Goal: Task Accomplishment & Management: Manage account settings

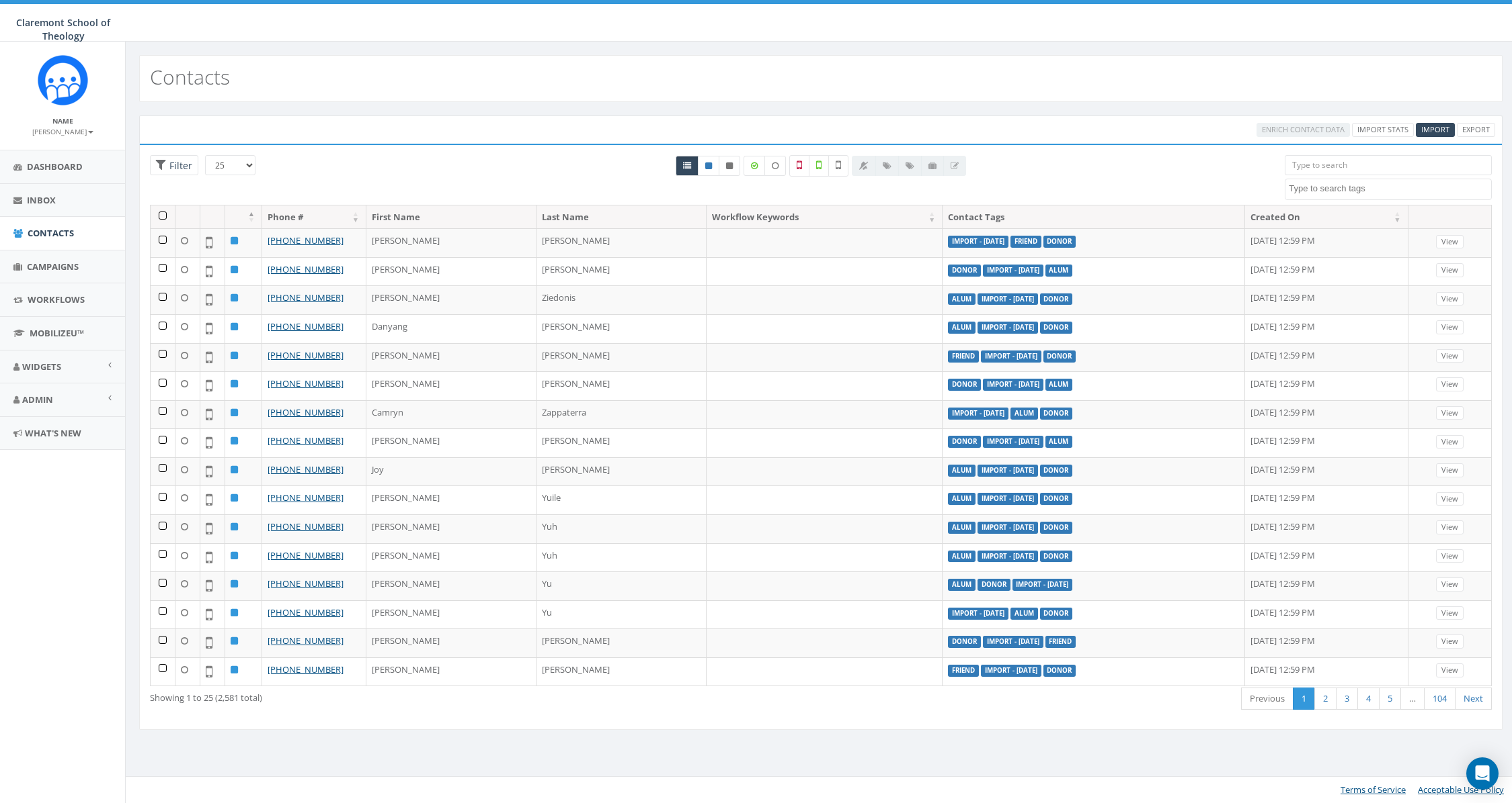
select select
click at [166, 170] on span "Filter" at bounding box center [179, 165] width 26 height 13
radio input "true"
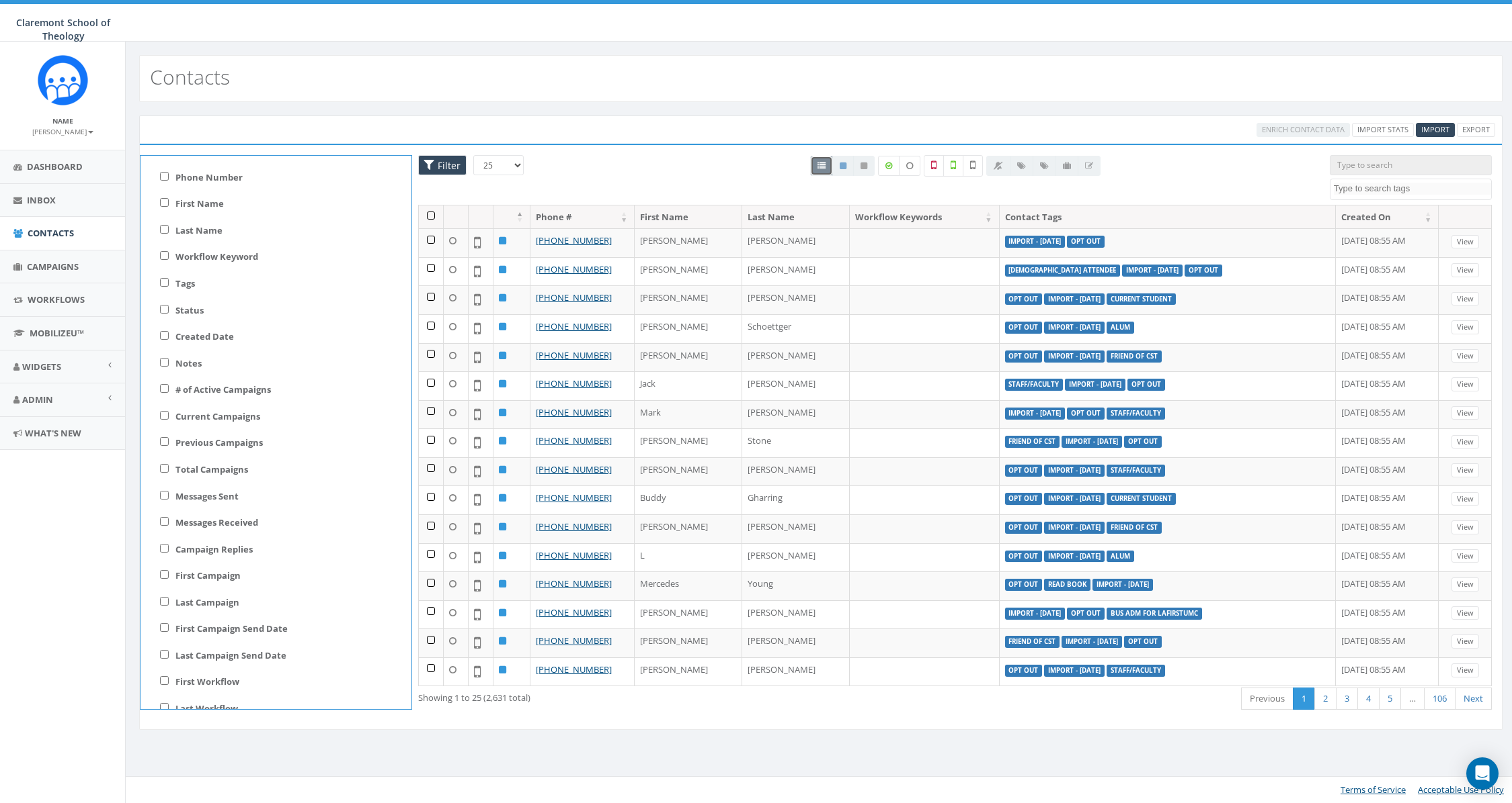
click at [447, 164] on span "Filter" at bounding box center [447, 165] width 26 height 13
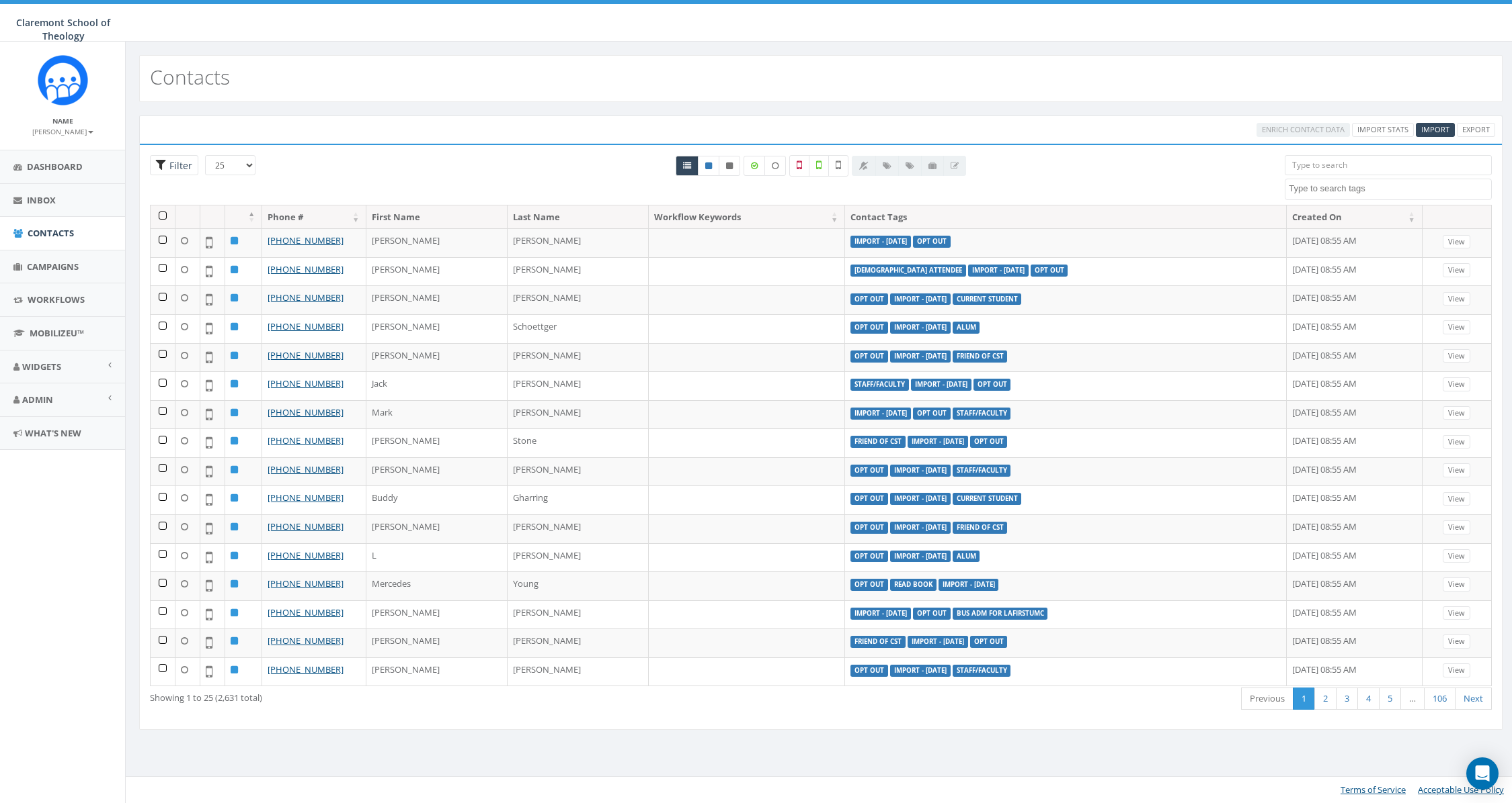
click at [177, 164] on span "Filter" at bounding box center [179, 165] width 26 height 13
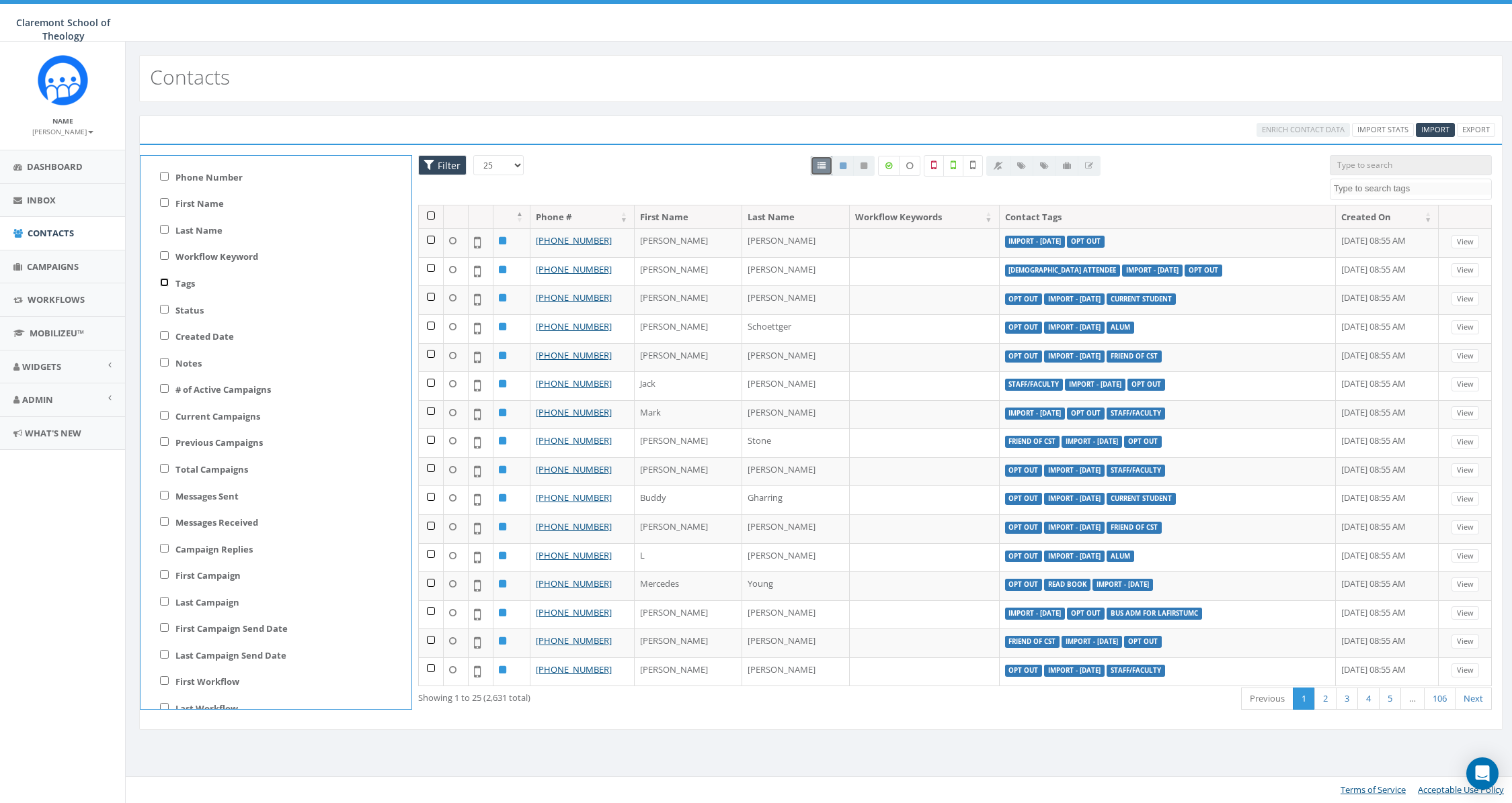
click at [162, 282] on input "Tags" at bounding box center [164, 282] width 9 height 9
checkbox input "true"
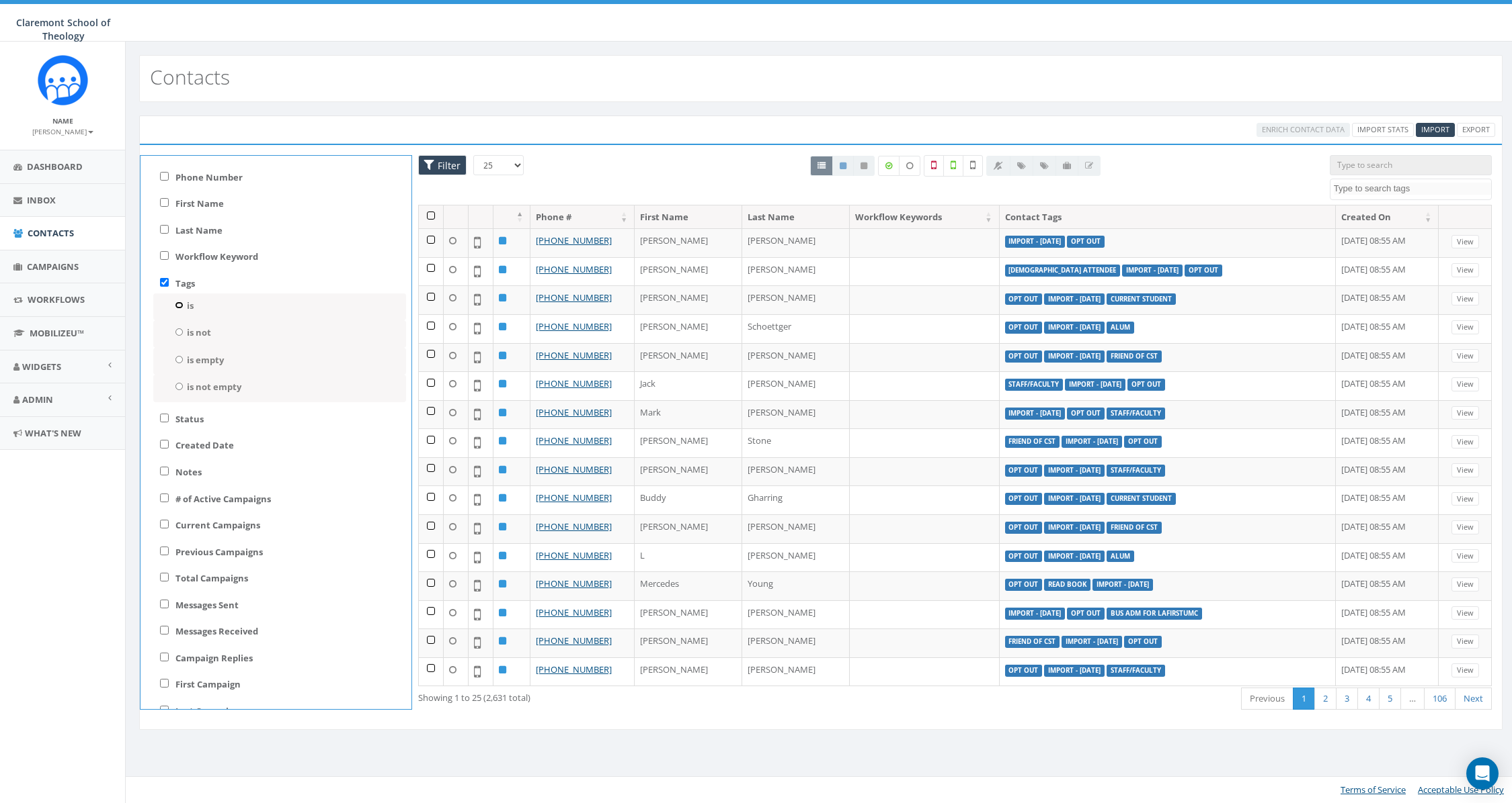
click at [177, 306] on input "is" at bounding box center [179, 305] width 9 height 7
radio input "true"
click at [282, 341] on div "Selected: 0" at bounding box center [287, 343] width 209 height 14
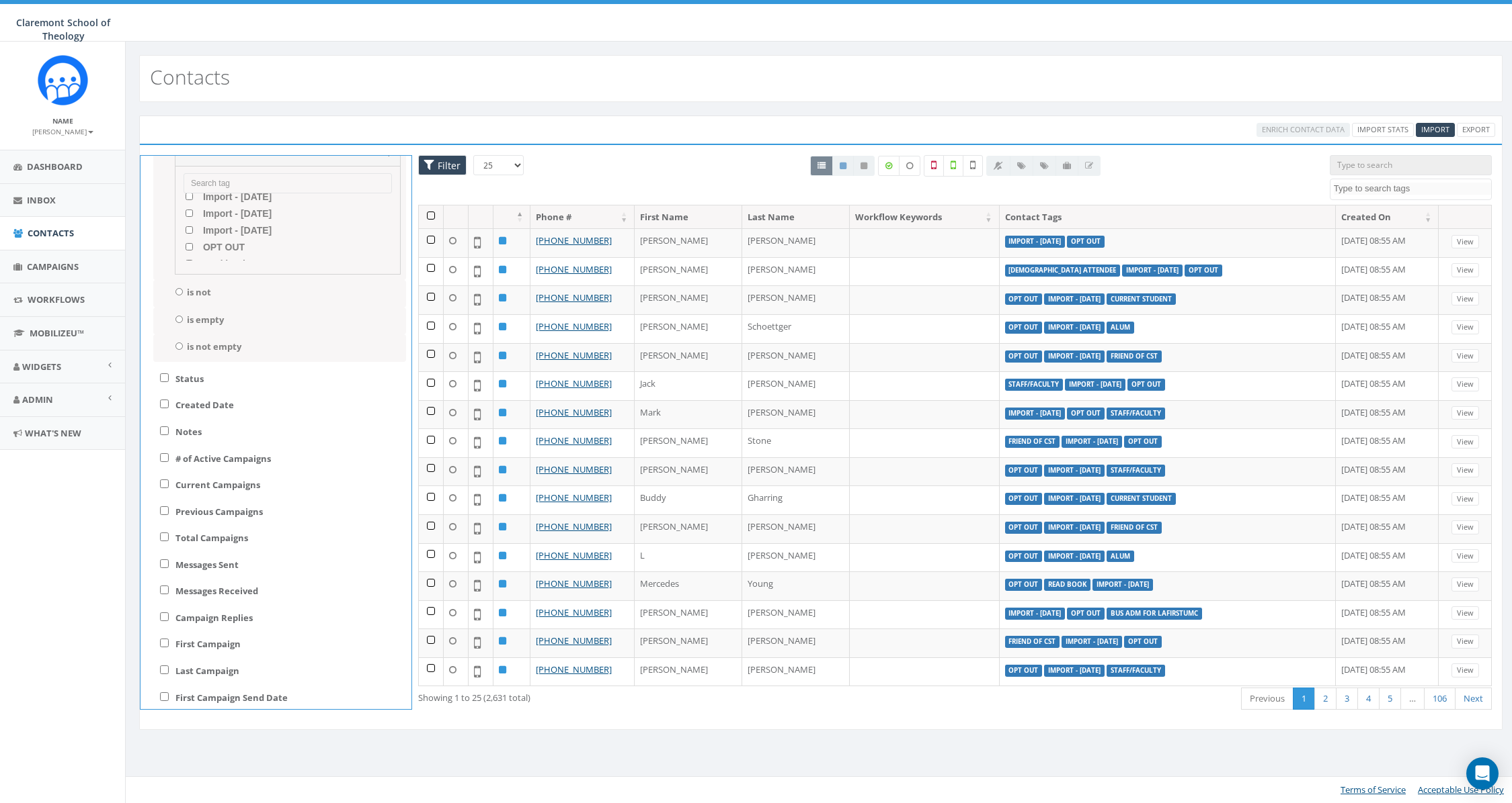
scroll to position [192, 0]
click at [187, 243] on OUT "OPT OUT" at bounding box center [189, 244] width 9 height 7
checkbox OUT "true"
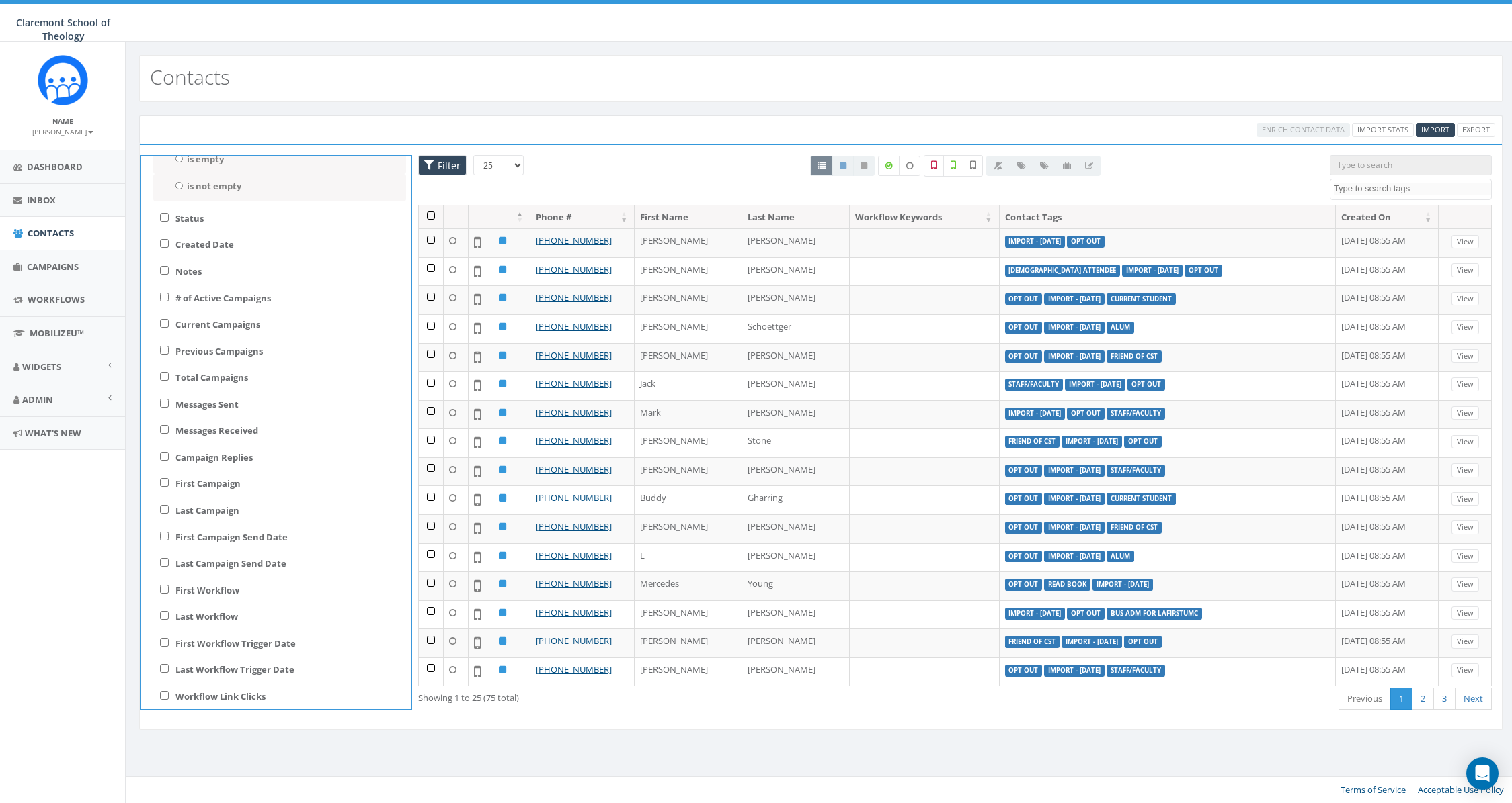
scroll to position [380, 0]
click at [638, 181] on div "All 0 contact(s) on current page All 2631 contact(s) filtered" at bounding box center [954, 180] width 729 height 49
click at [428, 215] on th at bounding box center [430, 218] width 25 height 24
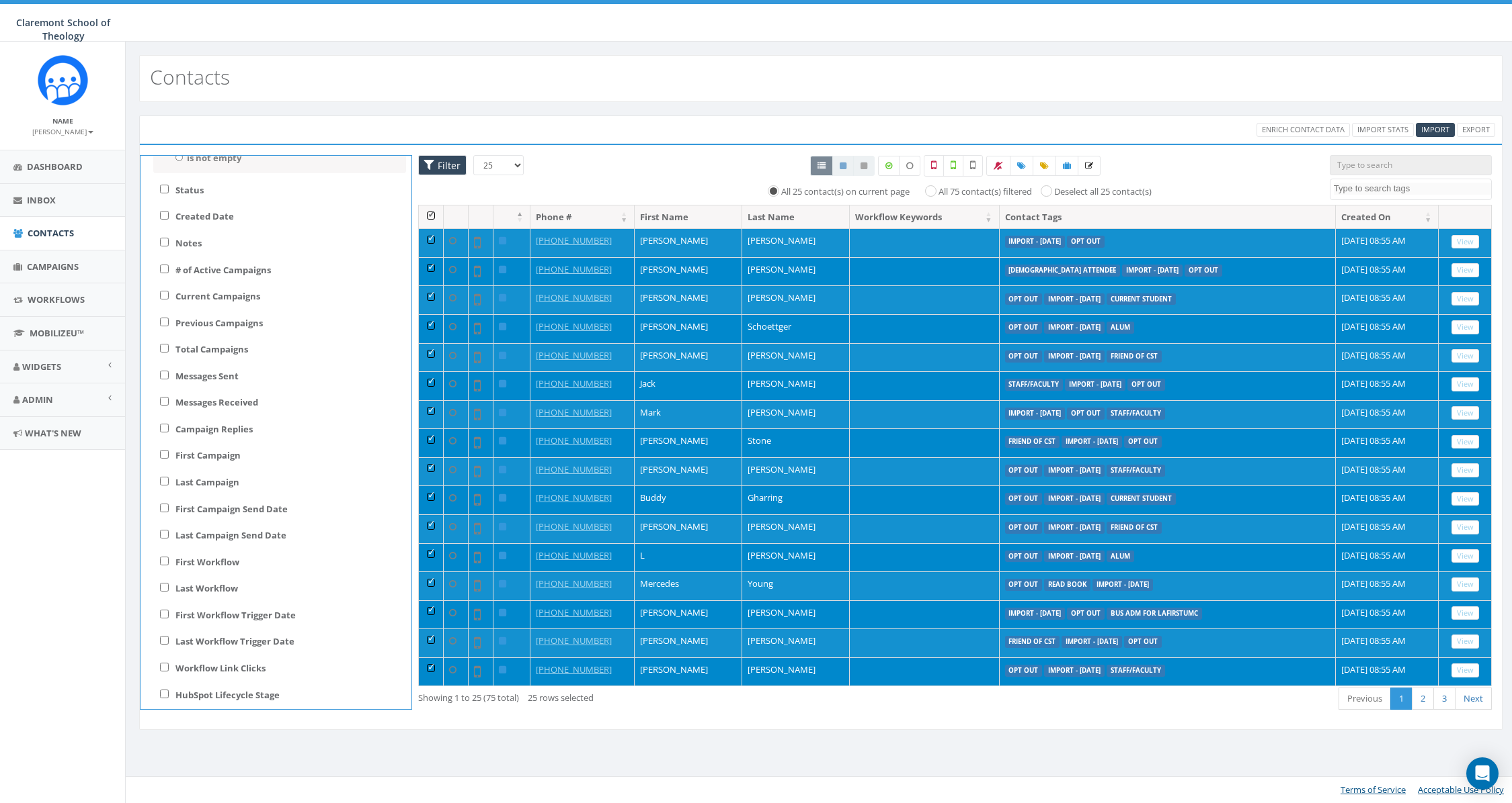
click at [615, 185] on div "All 25 contact(s) on current page All 75 contact(s) filtered Deselect all 25 co…" at bounding box center [955, 190] width 723 height 15
click at [863, 166] on div at bounding box center [842, 166] width 64 height 20
click at [694, 173] on div at bounding box center [955, 166] width 723 height 22
click at [946, 192] on label "All 75 contact(s) filtered" at bounding box center [985, 192] width 93 height 14
click at [938, 192] on input "All 75 contact(s) filtered" at bounding box center [933, 190] width 9 height 9
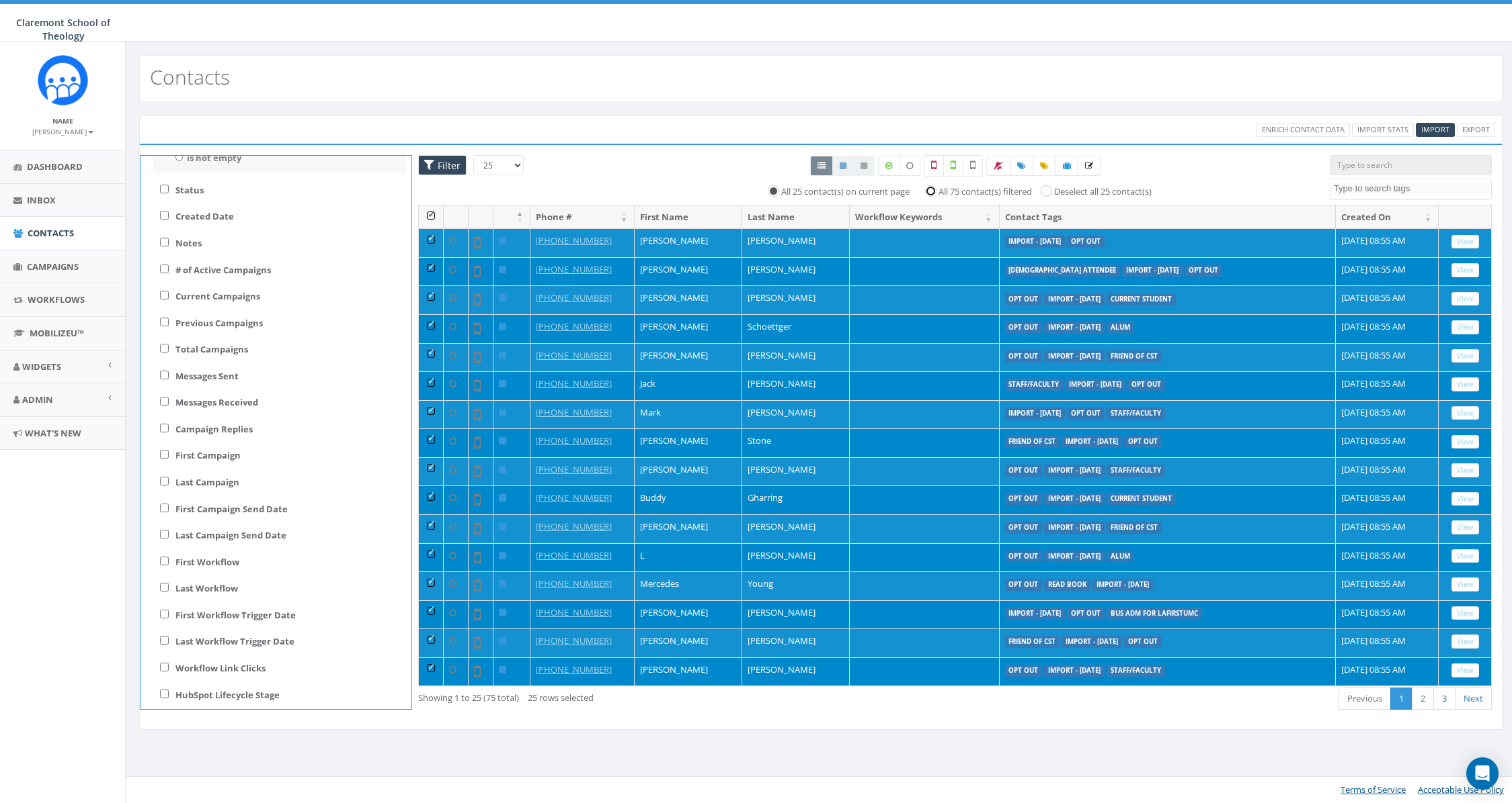
radio input "true"
click at [818, 166] on div at bounding box center [842, 166] width 64 height 20
click at [439, 164] on span "Filter" at bounding box center [447, 165] width 26 height 13
checkbox input "false"
radio input "false"
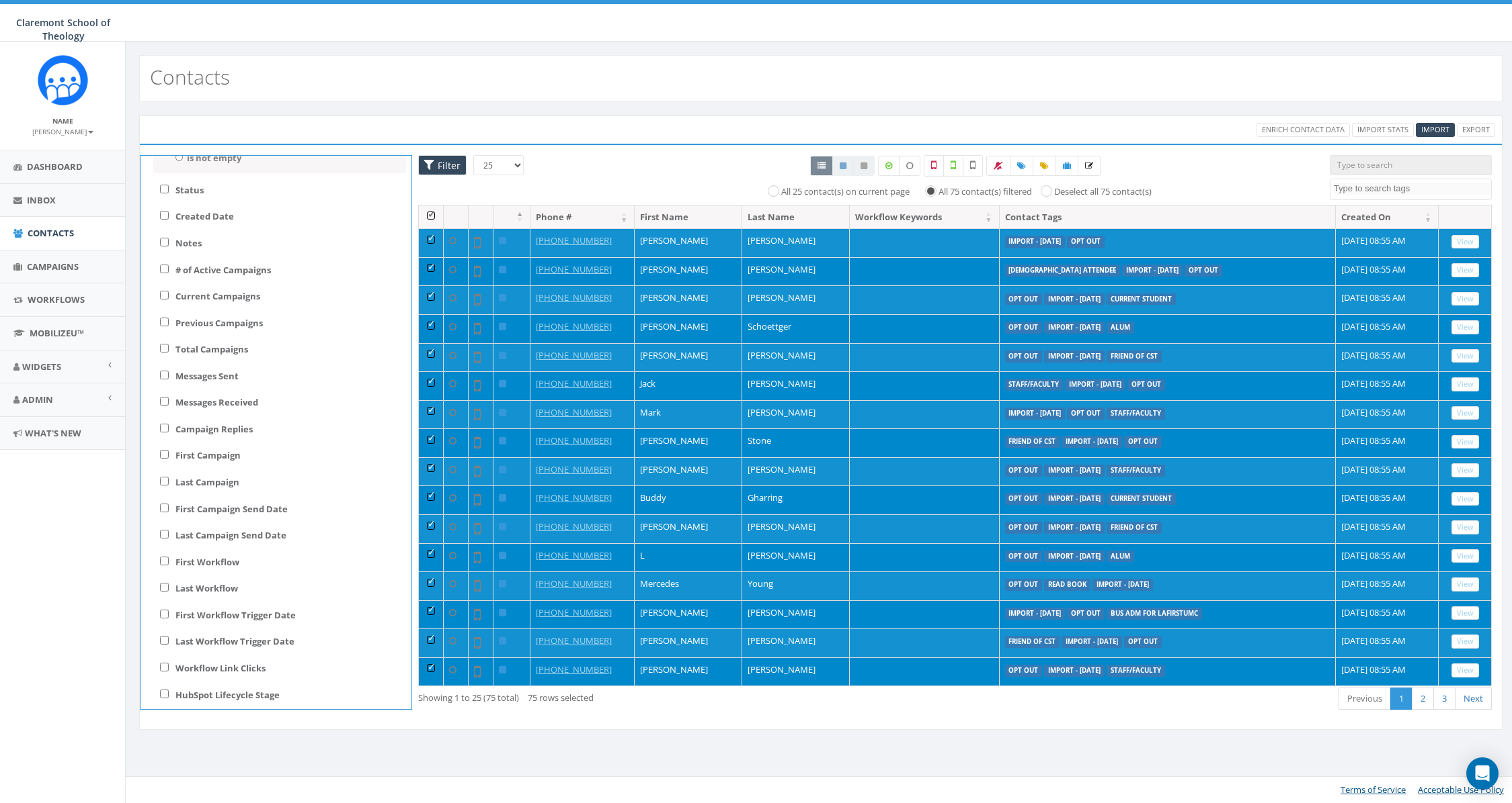
checkbox OUT "false"
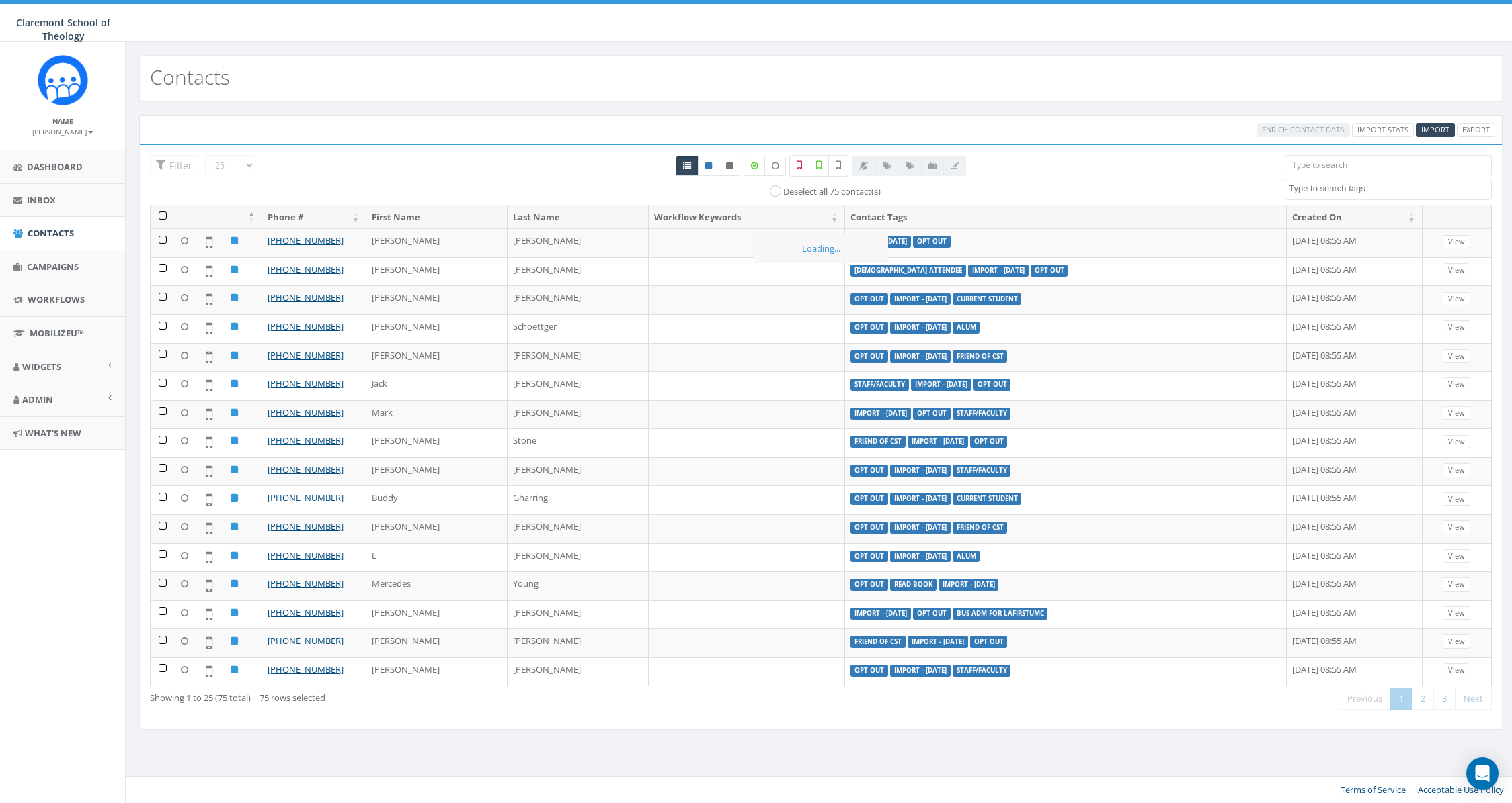
scroll to position [534, 0]
click at [180, 166] on span "Filter" at bounding box center [179, 165] width 26 height 13
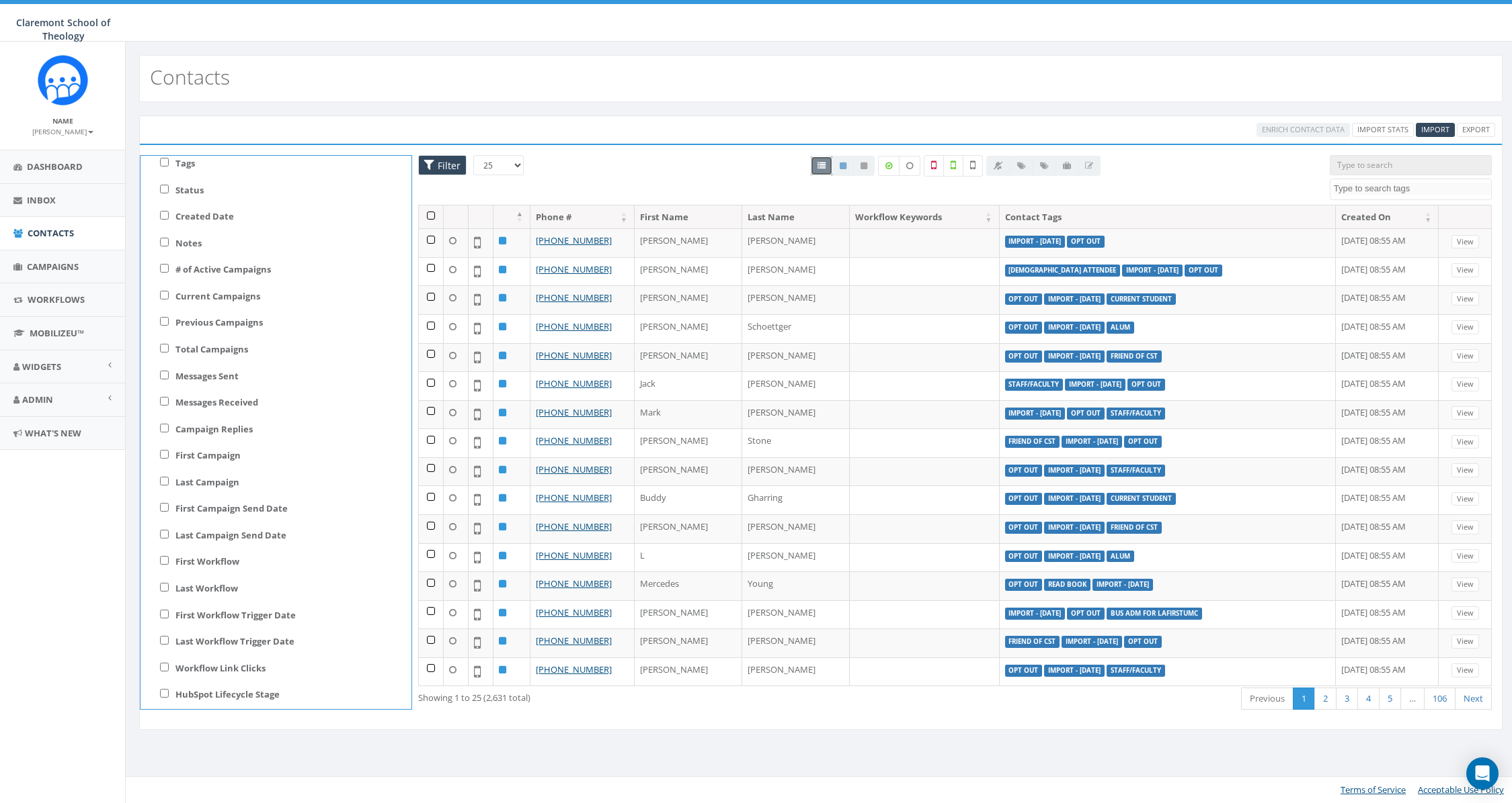
scroll to position [0, 0]
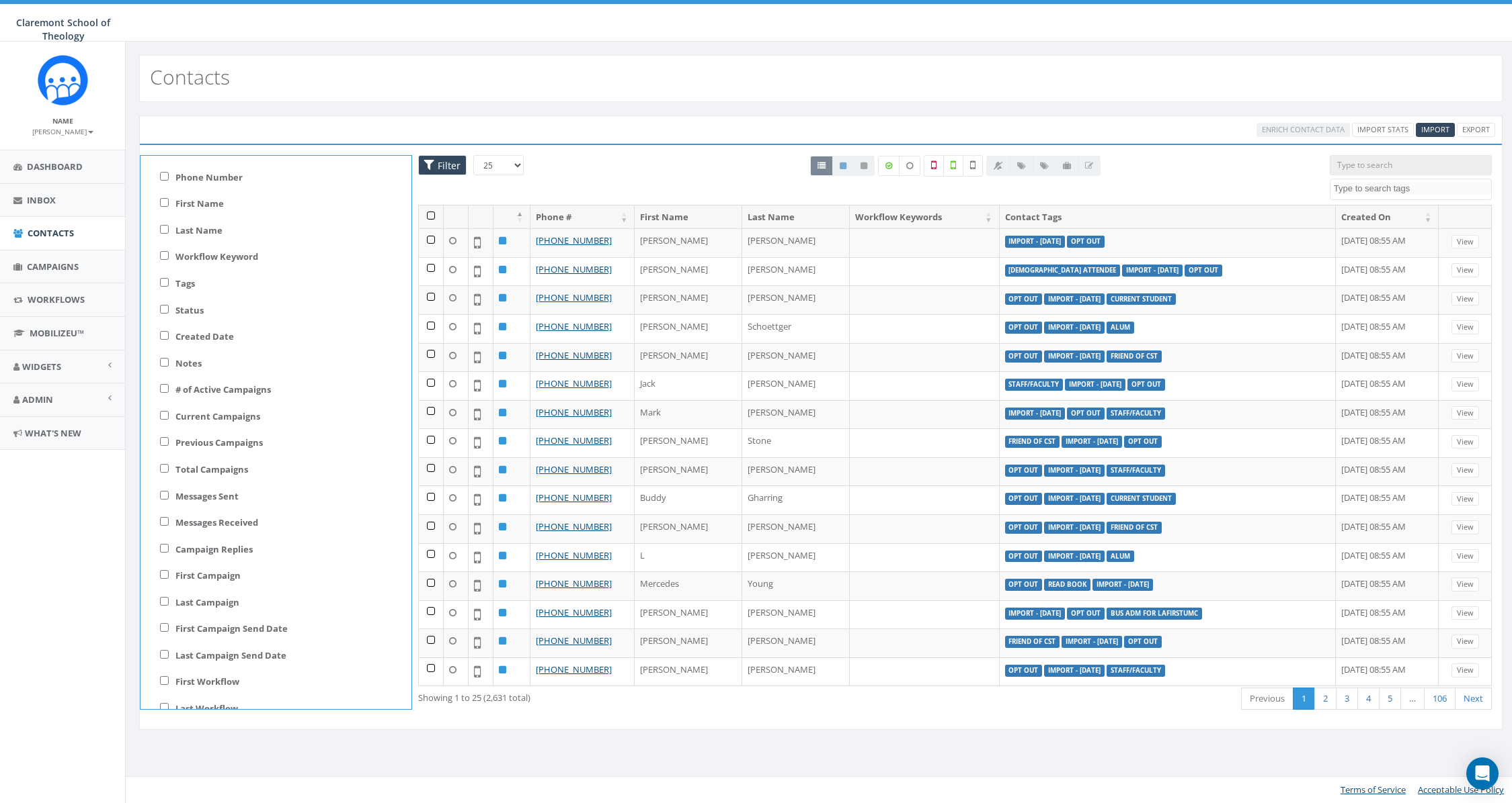
click at [179, 286] on label "Tags" at bounding box center [185, 284] width 20 height 13
click at [169, 286] on input "Tags" at bounding box center [164, 282] width 9 height 9
checkbox input "true"
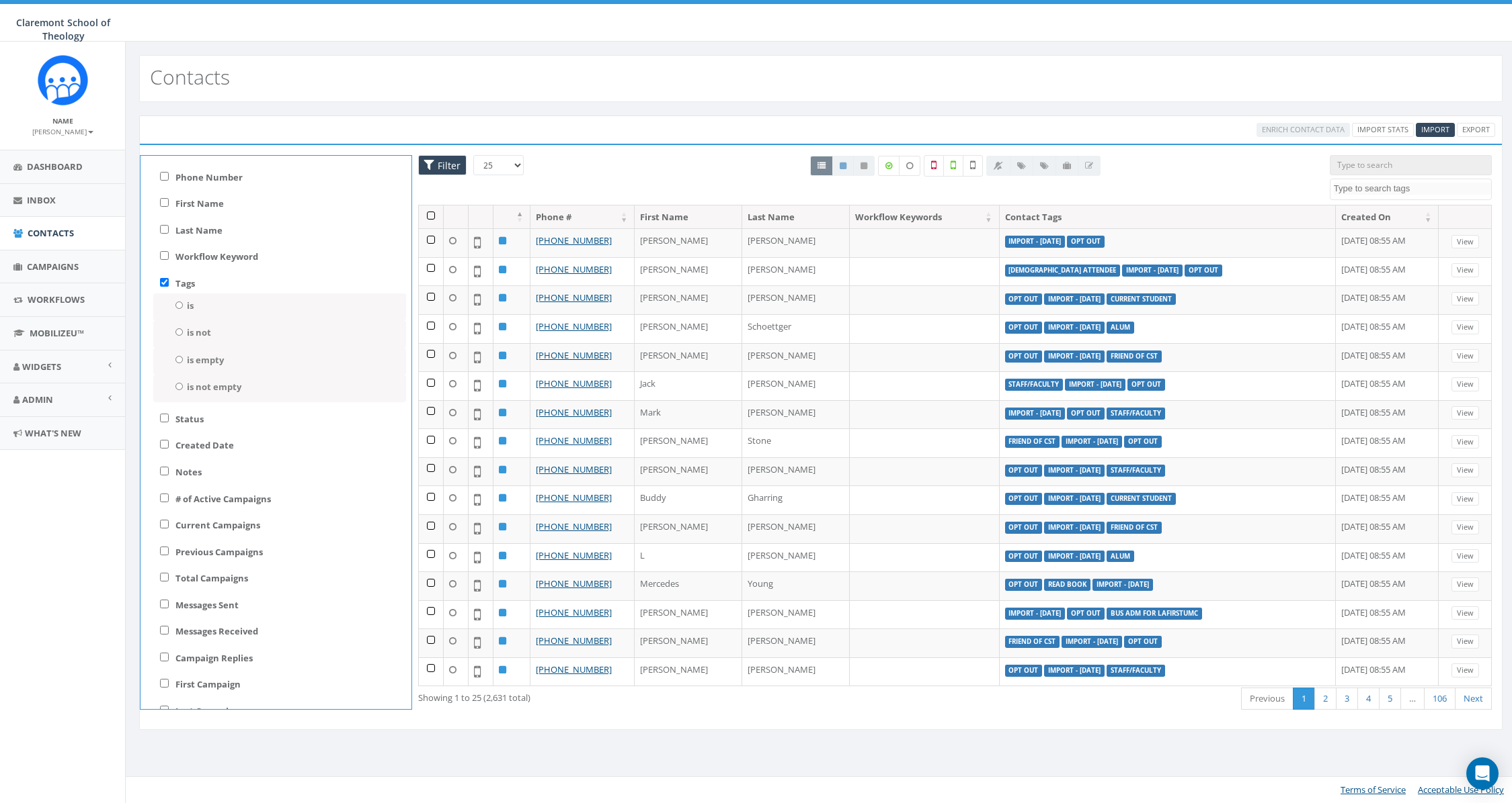
click at [193, 313] on div "is Selected: 0 OPT OUT read book staff Staff/Faculty This was recommended by a …" at bounding box center [279, 308] width 252 height 28
click at [192, 309] on label "is" at bounding box center [190, 306] width 7 height 13
click at [183, 309] on input "is" at bounding box center [179, 305] width 9 height 7
radio input "true"
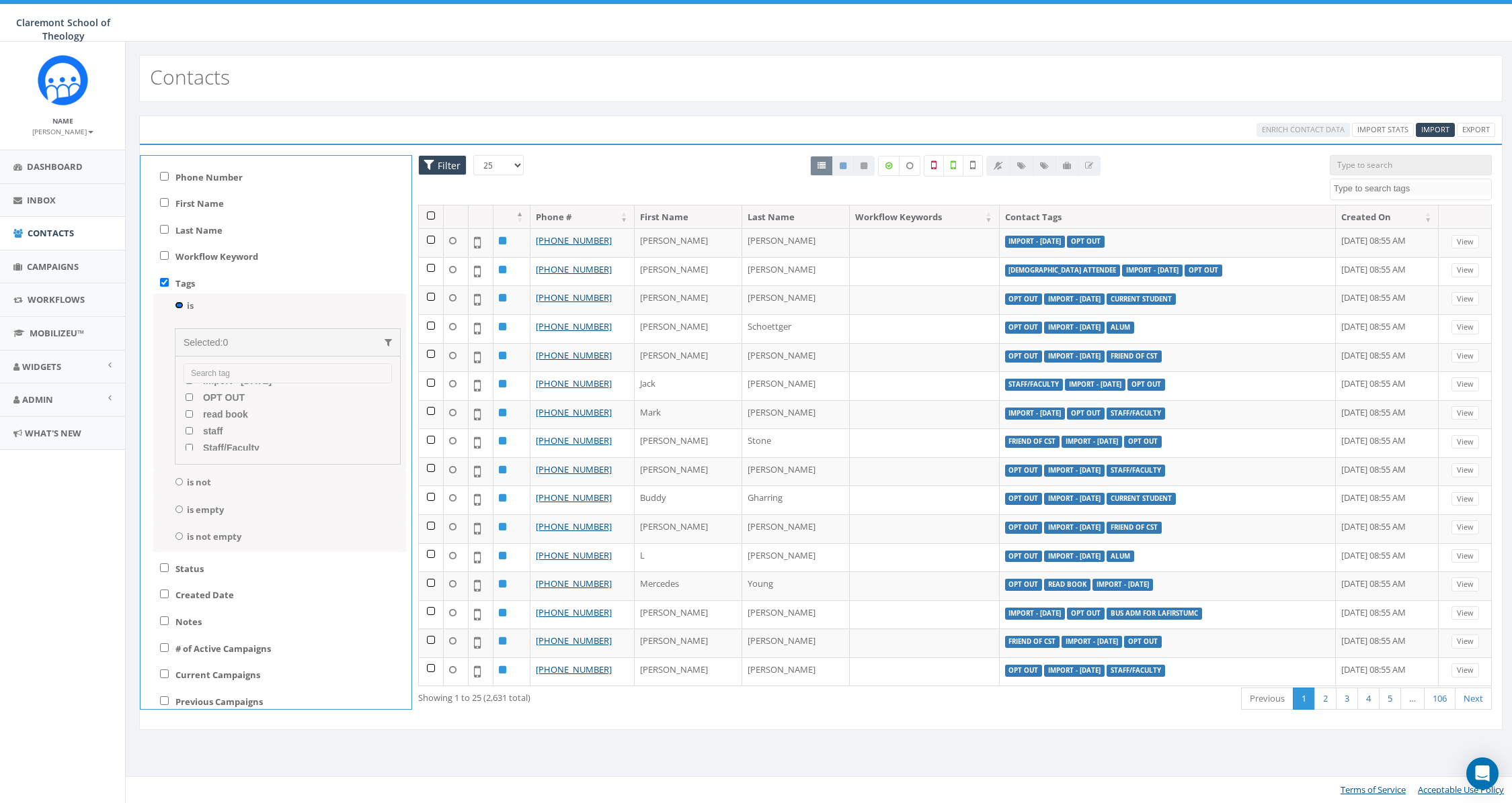
scroll to position [189, 0]
click at [188, 398] on OUT "OPT OUT" at bounding box center [189, 396] width 9 height 7
checkbox OUT "true"
click at [432, 217] on th at bounding box center [430, 218] width 25 height 24
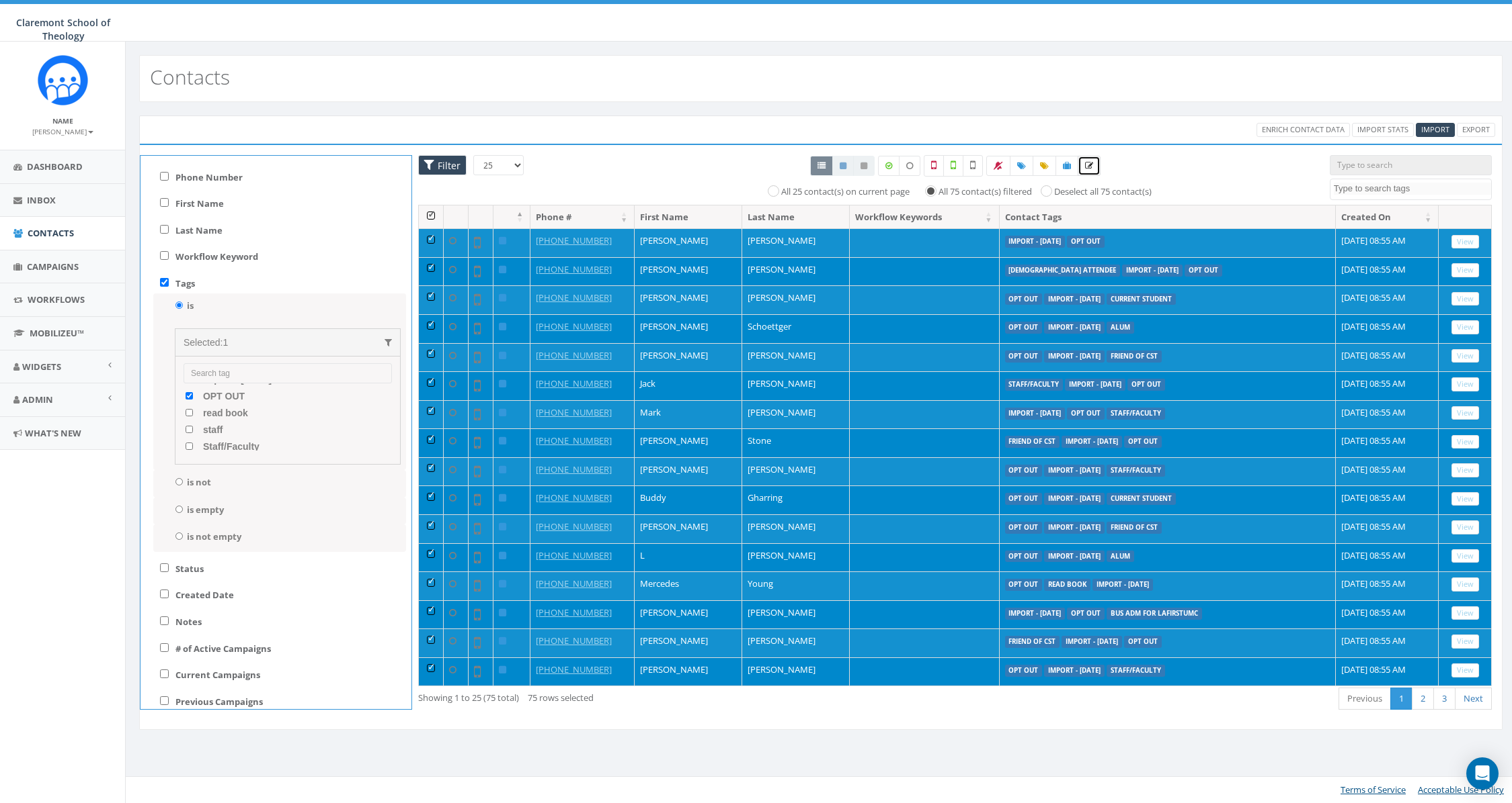
click at [1095, 169] on link at bounding box center [1088, 166] width 23 height 20
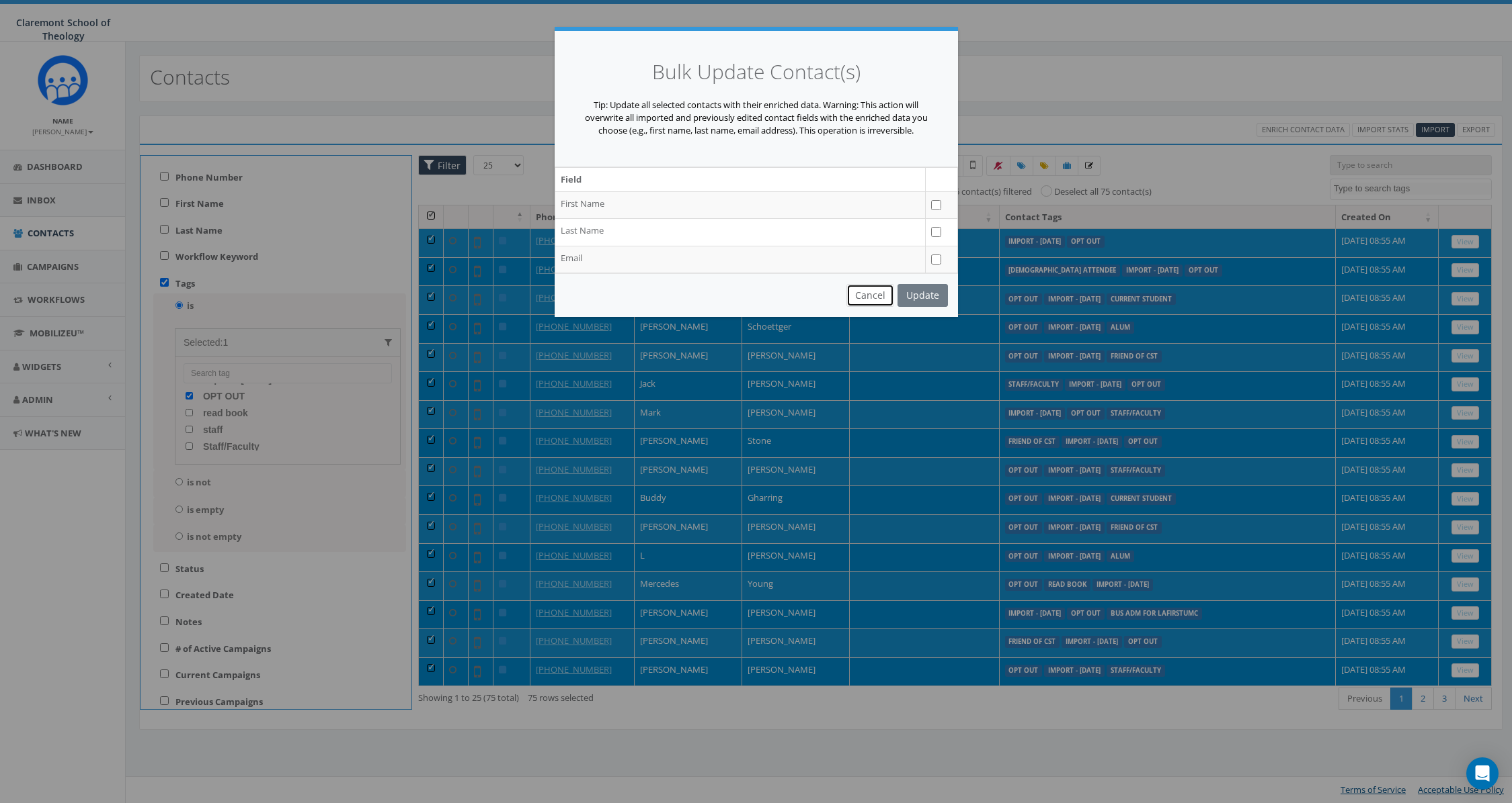
click at [871, 297] on button "Cancel" at bounding box center [870, 295] width 47 height 23
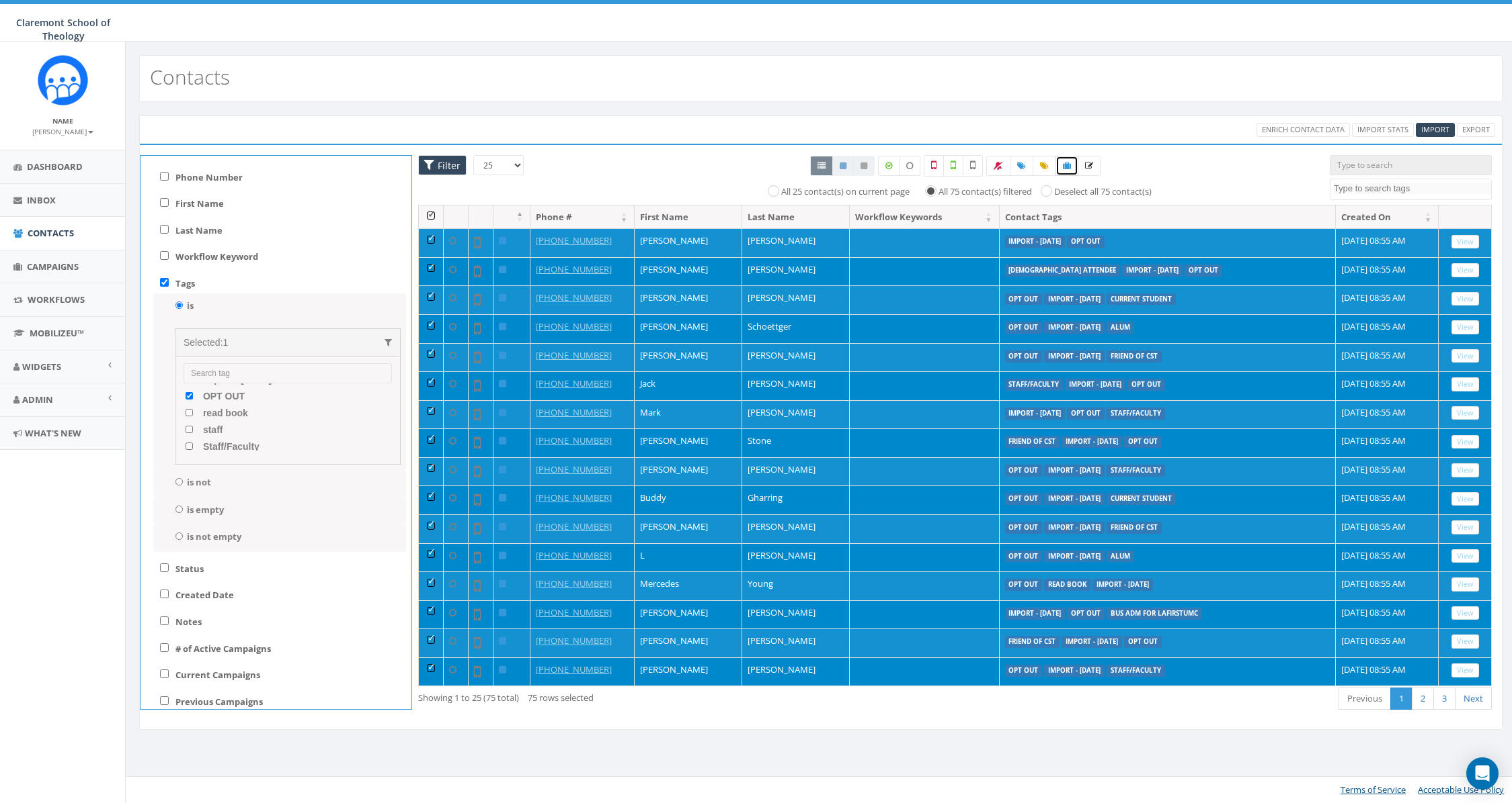
click at [1064, 171] on link at bounding box center [1066, 166] width 23 height 20
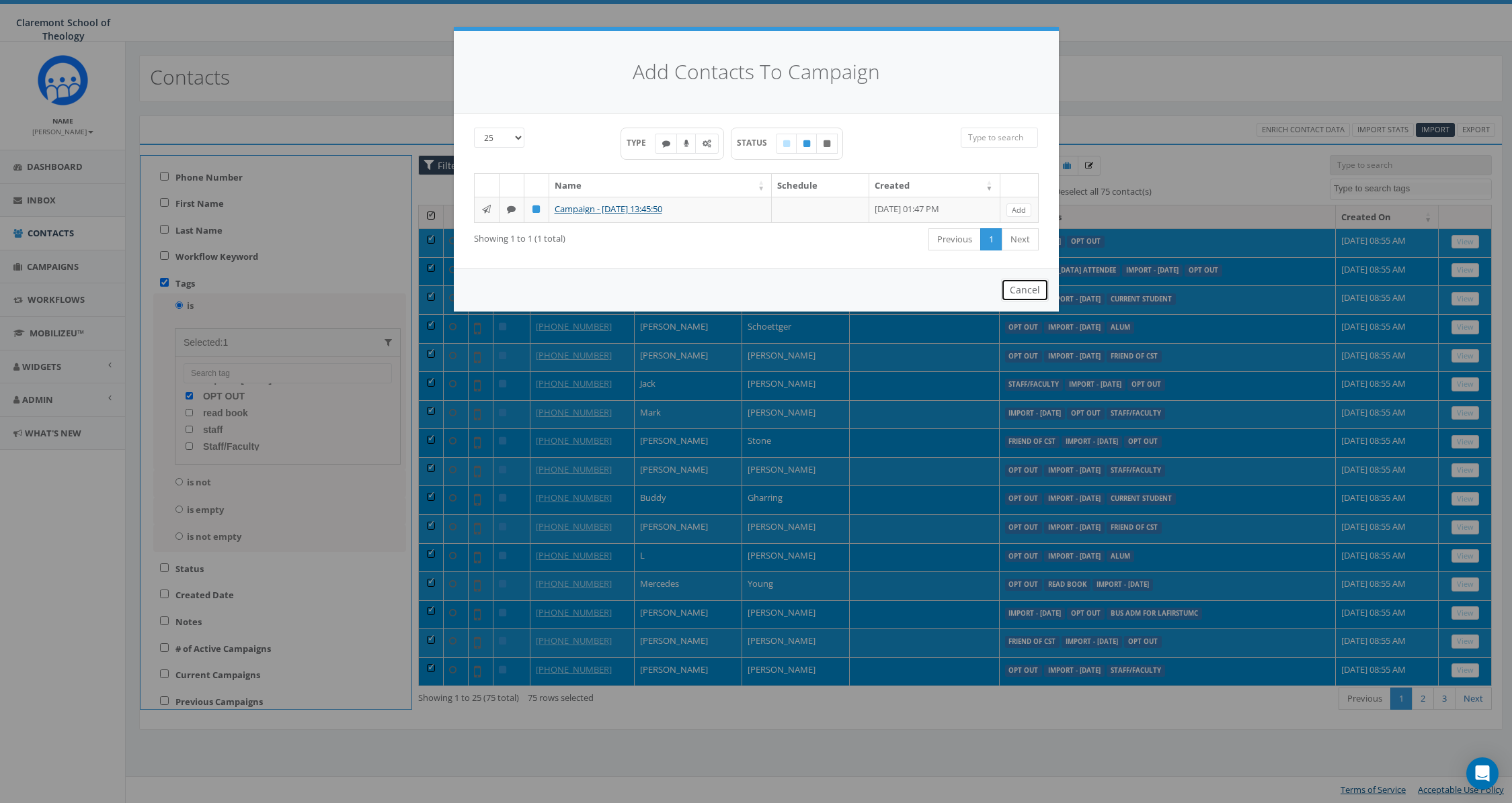
click at [1006, 301] on button "Cancel" at bounding box center [1024, 290] width 47 height 23
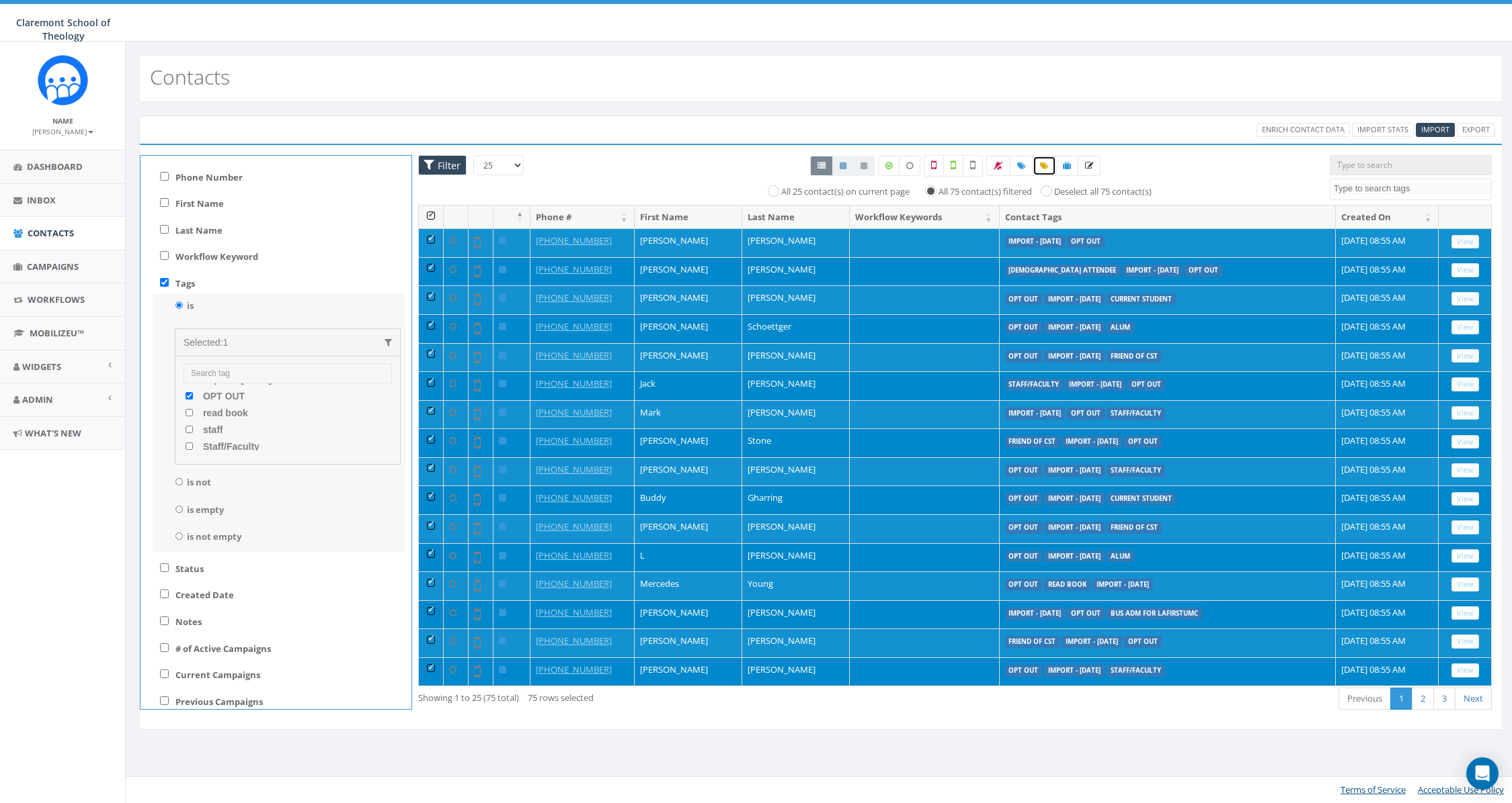
click at [1045, 171] on link at bounding box center [1044, 166] width 24 height 20
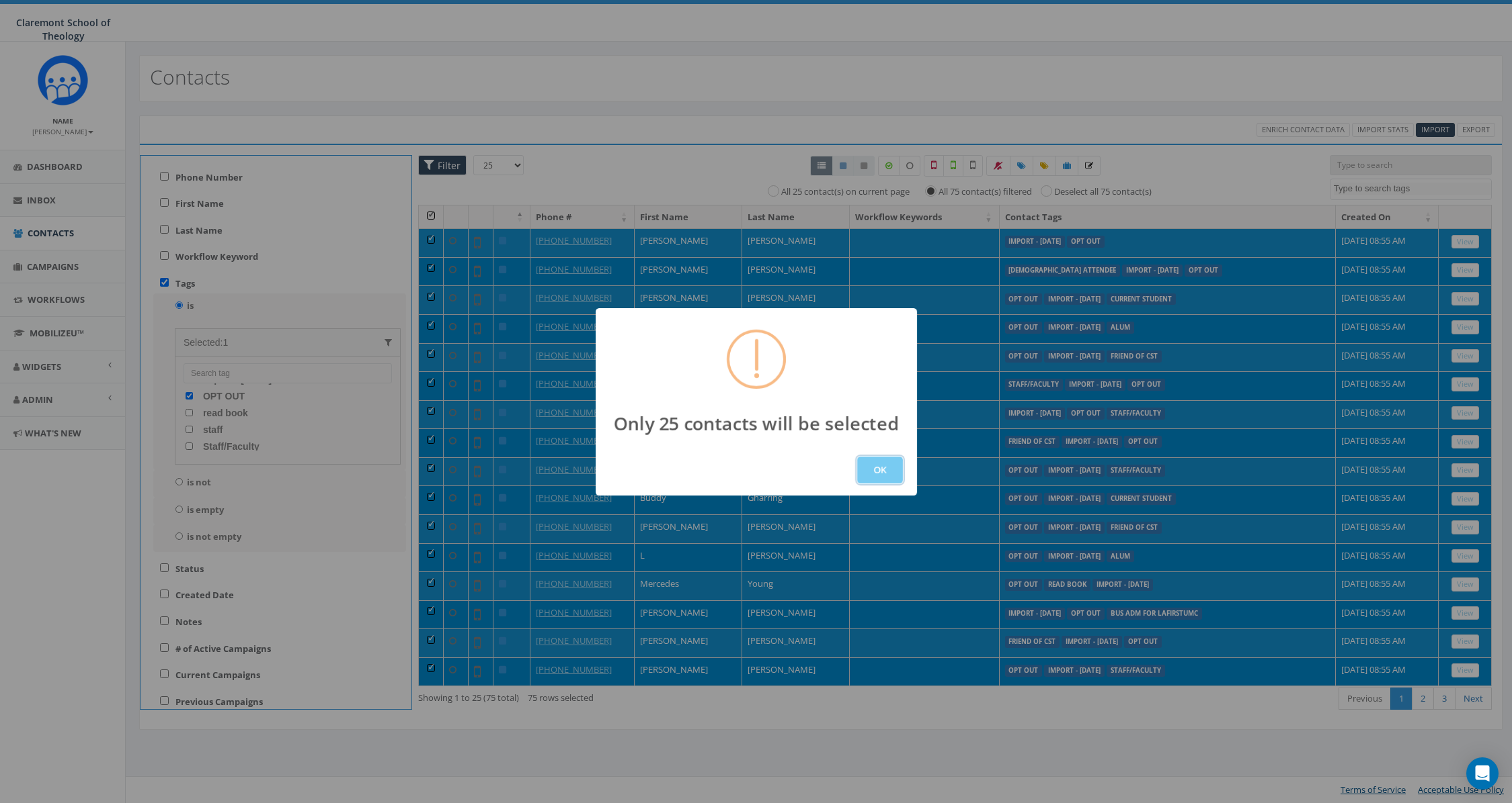
click at [886, 471] on button "OK" at bounding box center [880, 470] width 46 height 27
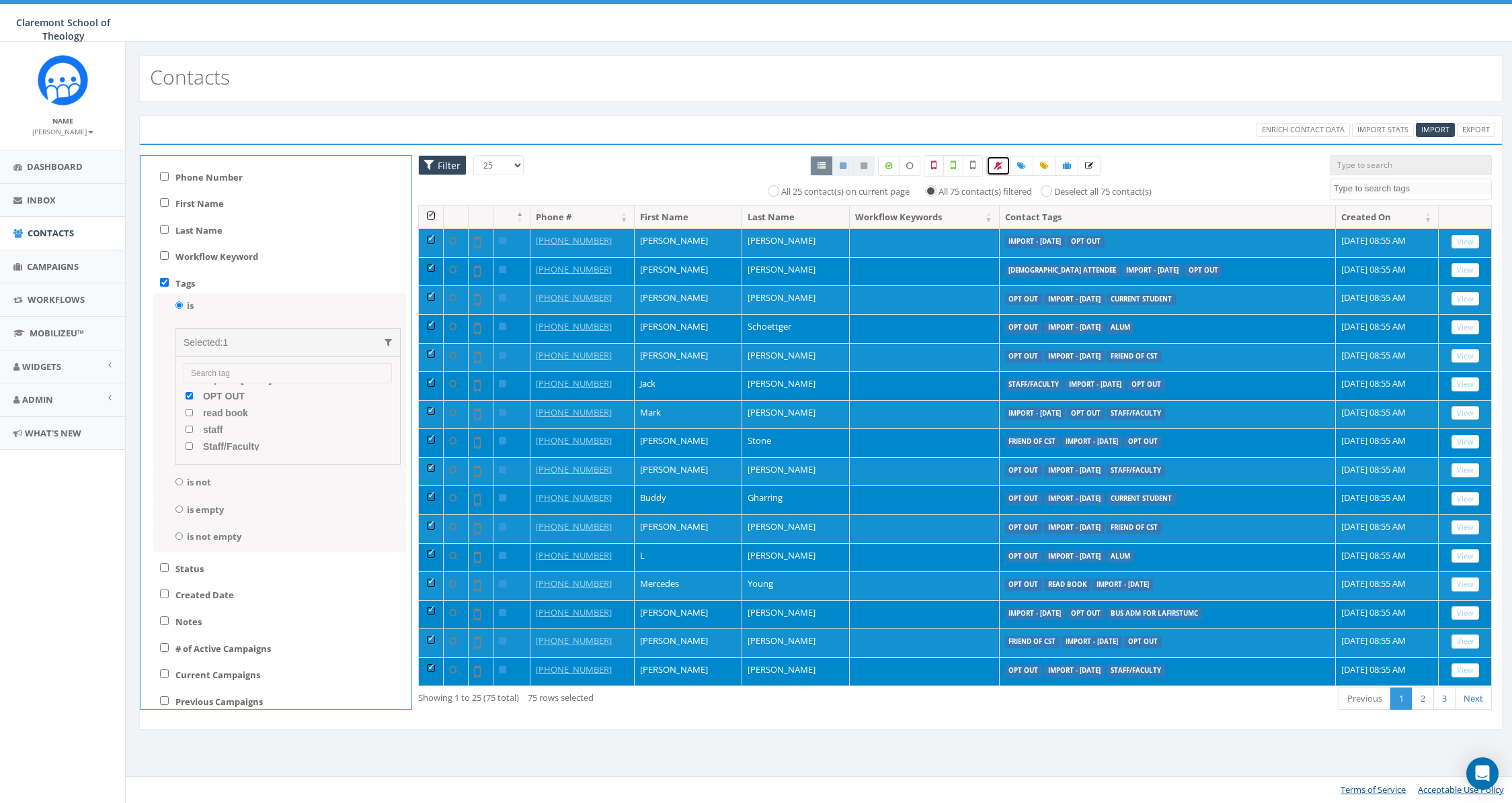
click at [998, 169] on icon at bounding box center [998, 166] width 10 height 8
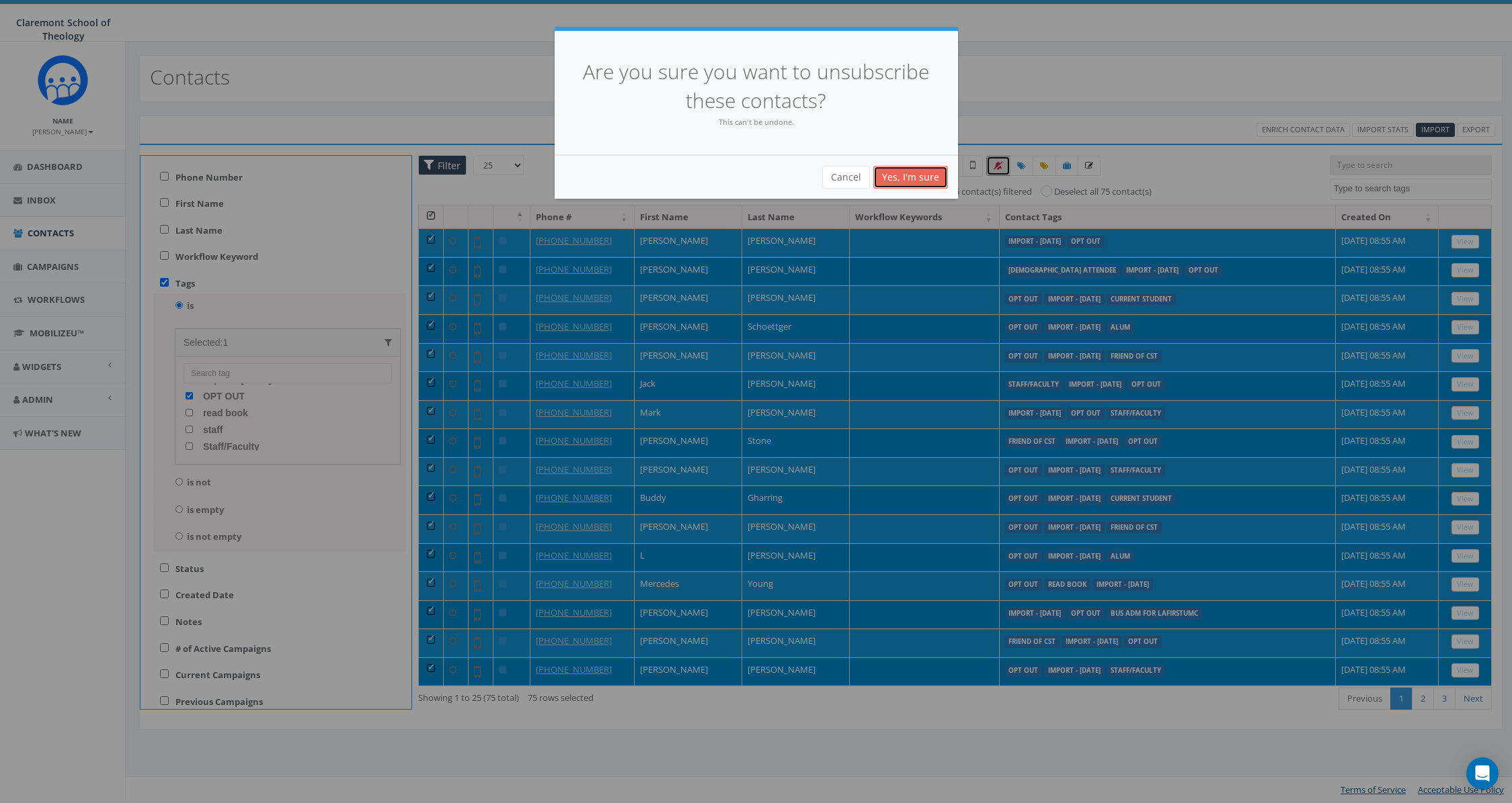
click at [904, 177] on link "Yes, I'm sure" at bounding box center [909, 177] width 74 height 23
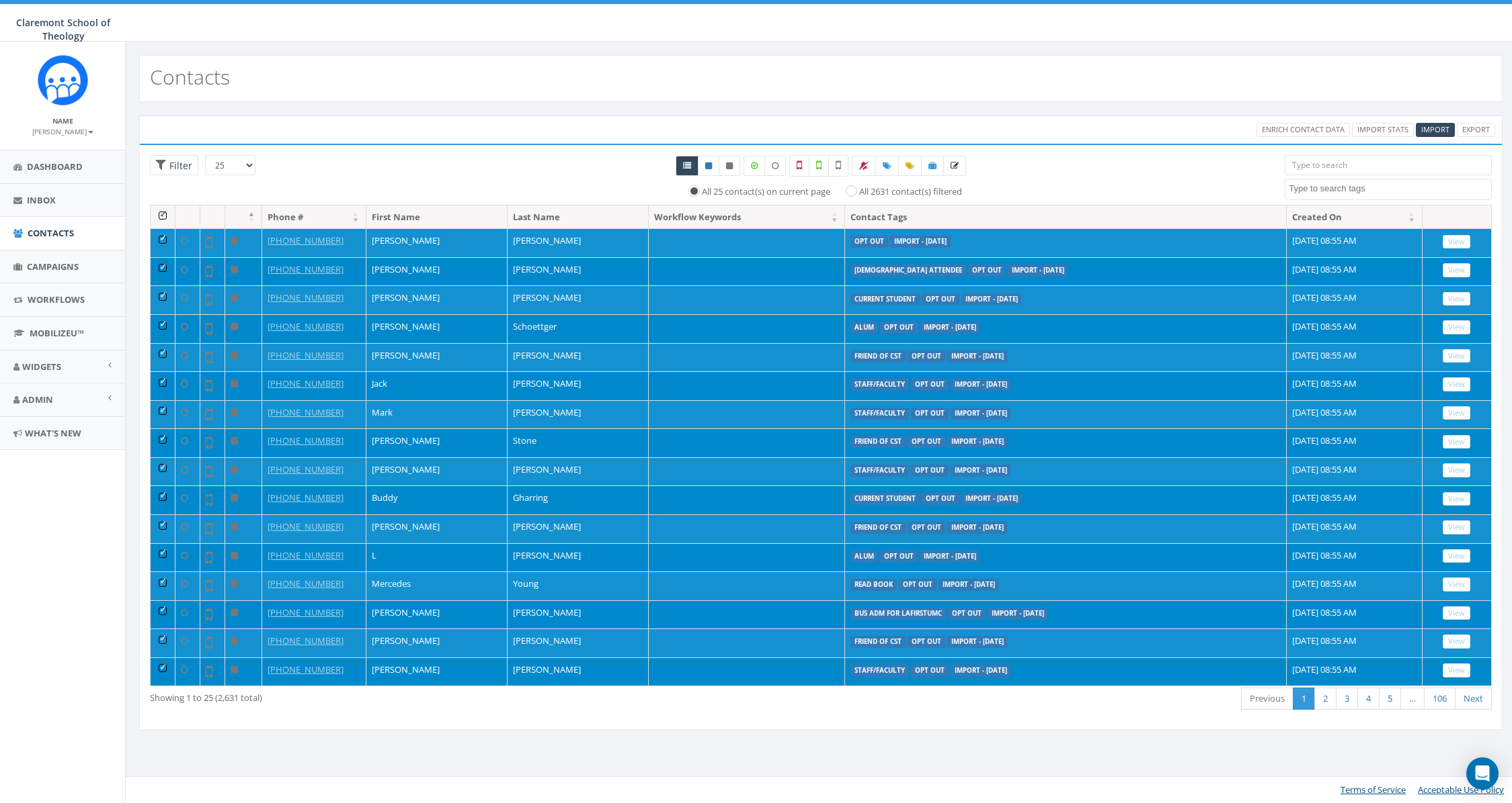
select select
click at [482, 175] on div "All 25 contact(s) on current page All 2631 contact(s) filtered" at bounding box center [821, 180] width 908 height 49
click at [186, 168] on span "Filter" at bounding box center [179, 165] width 26 height 13
radio input "true"
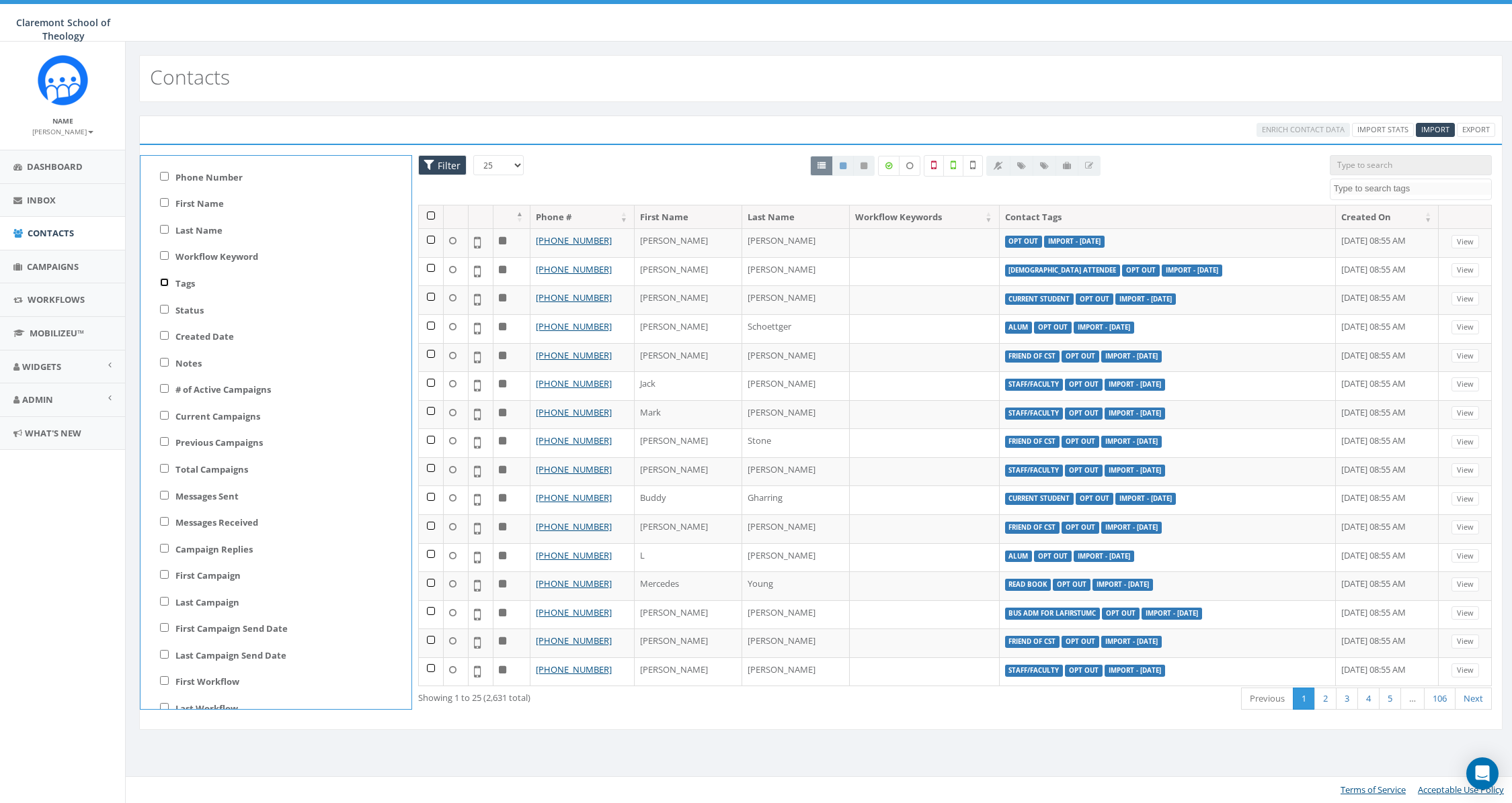
click at [161, 282] on input "Tags" at bounding box center [164, 282] width 9 height 9
checkbox input "true"
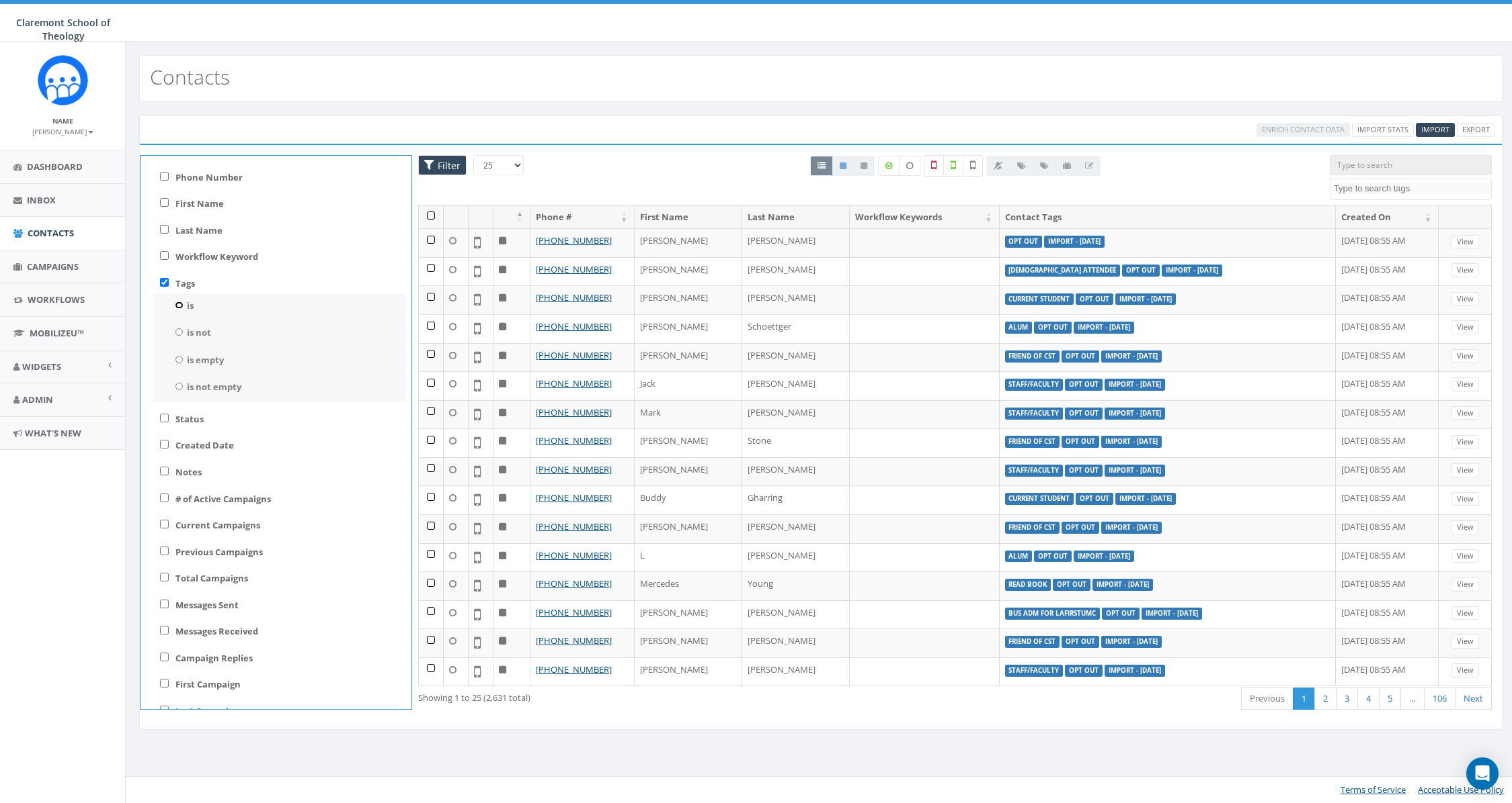
click at [180, 305] on input "is" at bounding box center [179, 305] width 9 height 7
radio input "true"
click at [277, 343] on div "Selected: 0" at bounding box center [287, 343] width 209 height 14
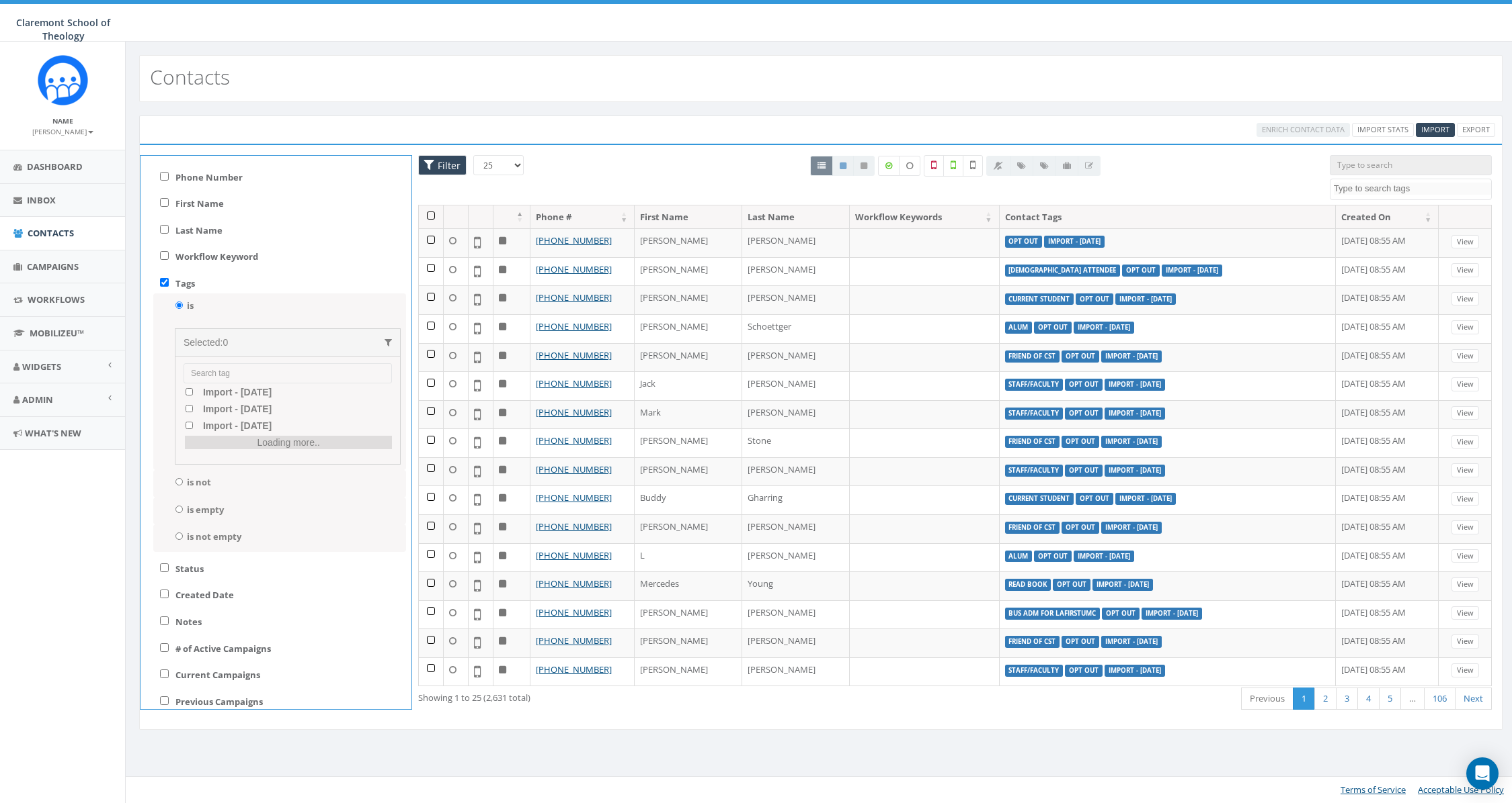
scroll to position [212, 0]
click at [188, 435] on OUT "OPT OUT" at bounding box center [189, 436] width 9 height 7
checkbox OUT "true"
click at [500, 164] on select "25 50 100" at bounding box center [498, 165] width 50 height 20
select select "100"
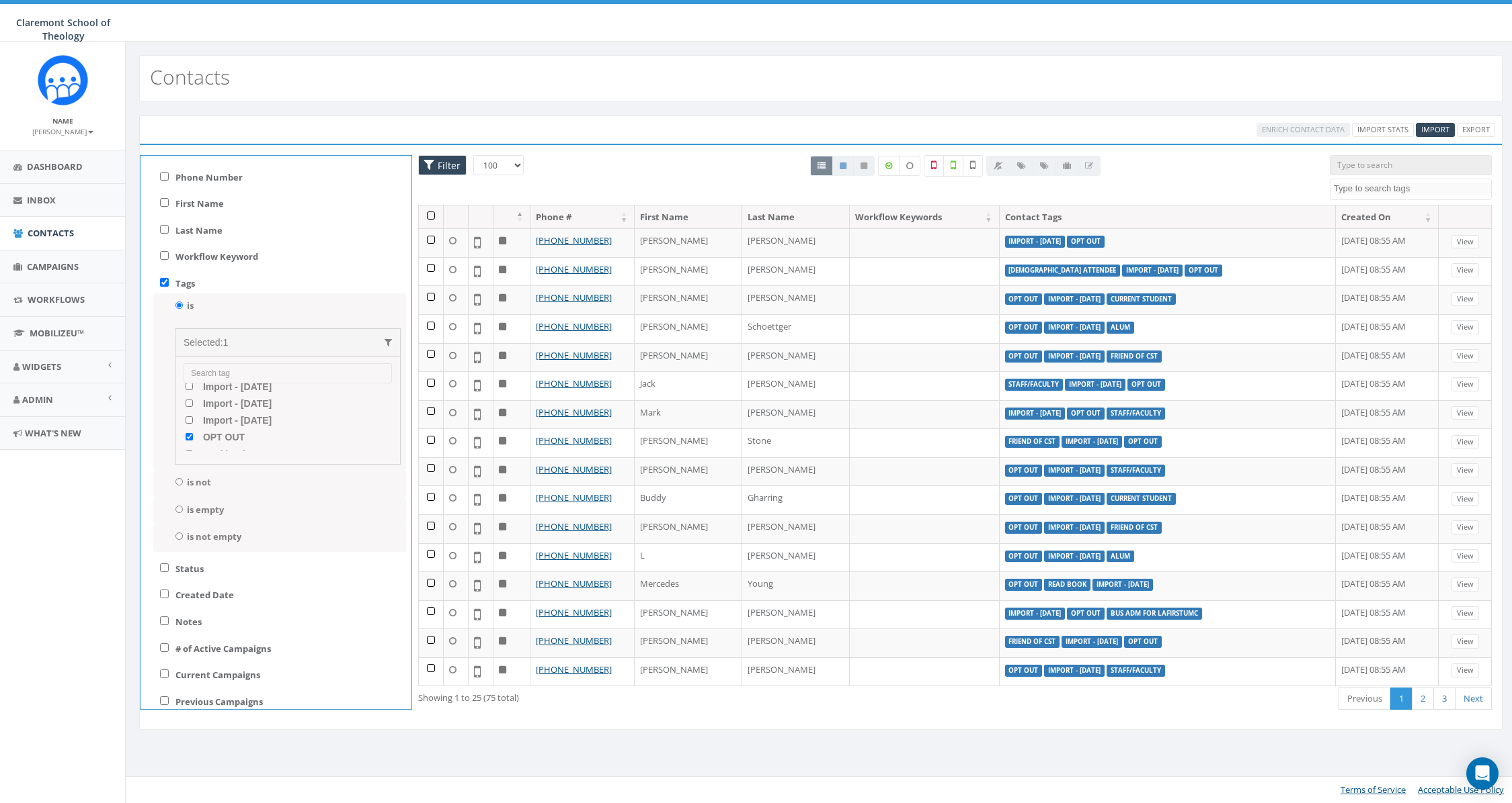
click at [473, 155] on select "25 50 100" at bounding box center [498, 165] width 50 height 20
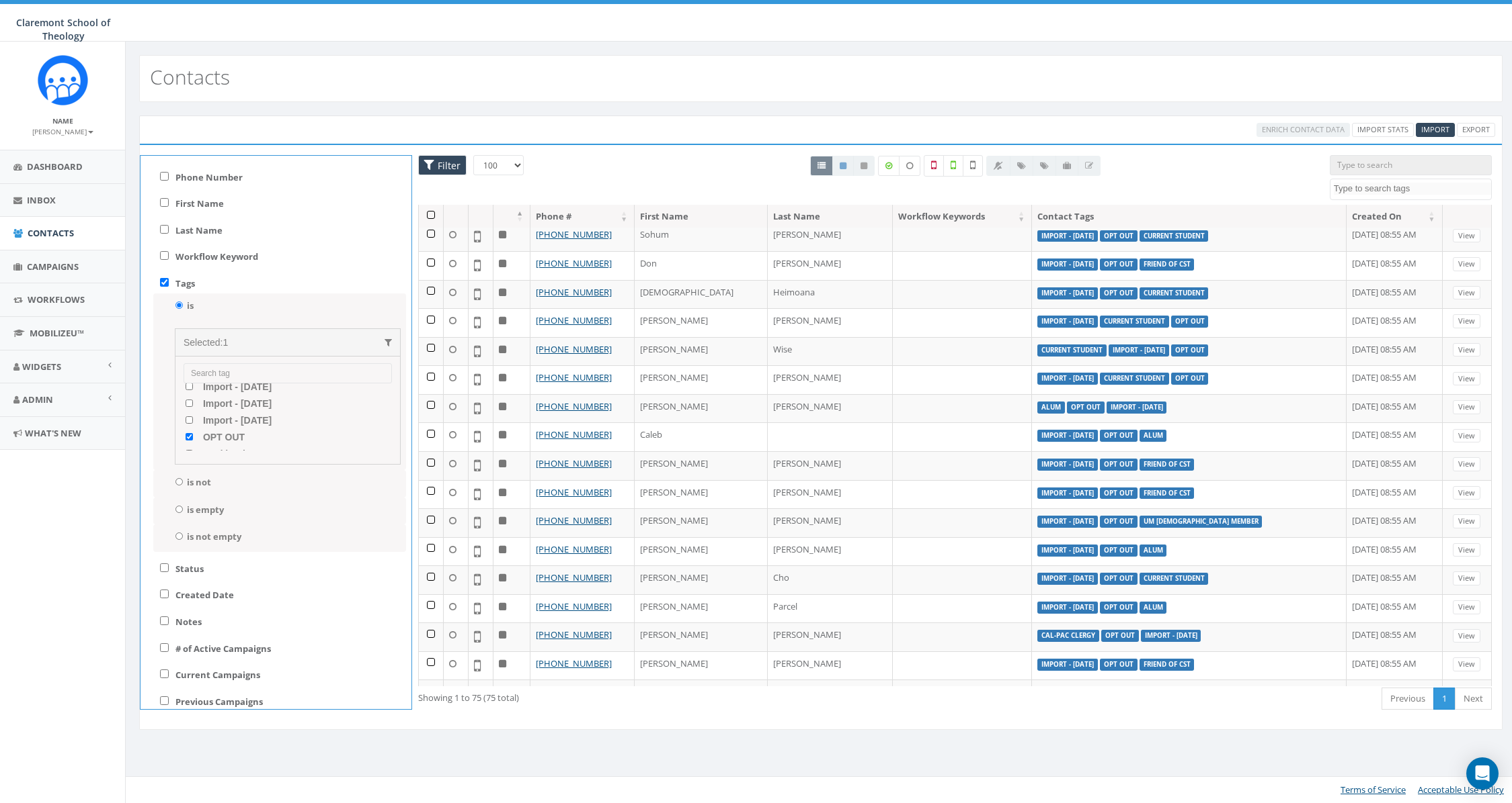
scroll to position [0, 0]
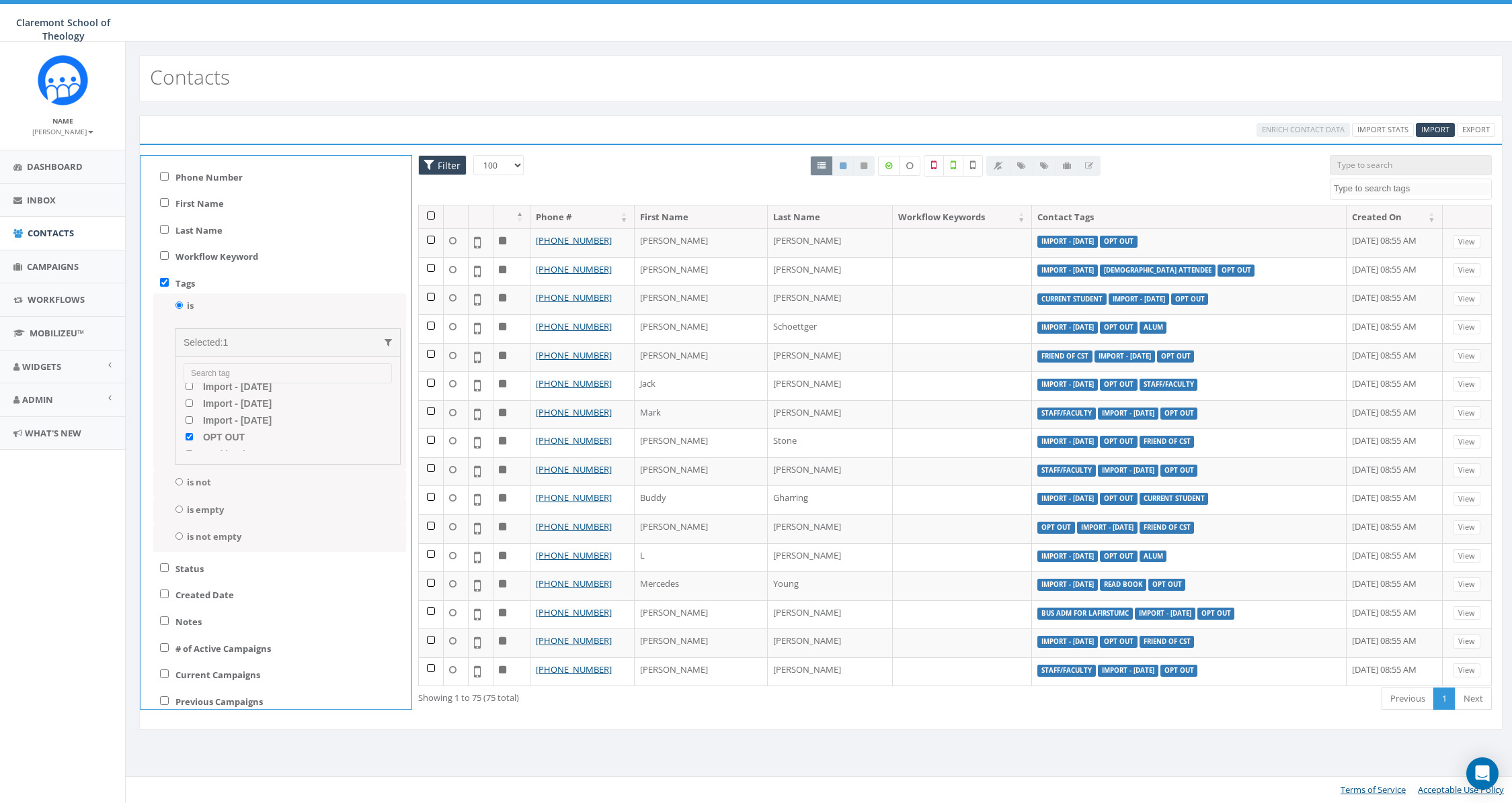
click at [449, 170] on span "Filter" at bounding box center [447, 165] width 26 height 13
checkbox input "false"
radio input "false"
checkbox OUT "false"
